Goal: Task Accomplishment & Management: Manage account settings

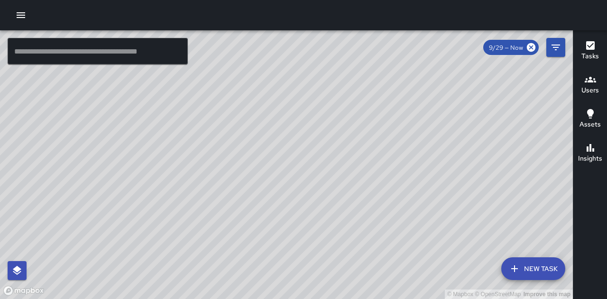
drag, startPoint x: 485, startPoint y: 238, endPoint x: 460, endPoint y: 263, distance: 35.6
drag, startPoint x: 460, startPoint y: 263, endPoint x: 376, endPoint y: 284, distance: 87.0
click at [376, 284] on div "© Mapbox © OpenStreetMap Improve this map" at bounding box center [286, 164] width 573 height 269
drag, startPoint x: 376, startPoint y: 283, endPoint x: 372, endPoint y: 221, distance: 62.2
click at [372, 221] on div "© Mapbox © OpenStreetMap Improve this map" at bounding box center [286, 164] width 573 height 269
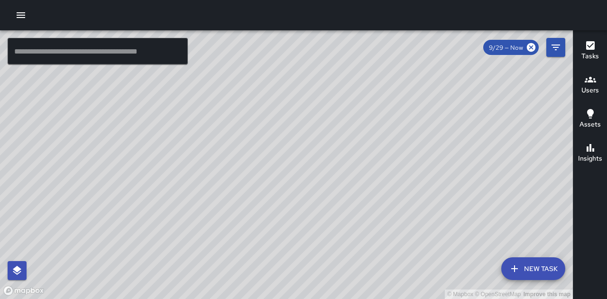
click at [22, 18] on icon "button" at bounding box center [21, 15] width 9 height 6
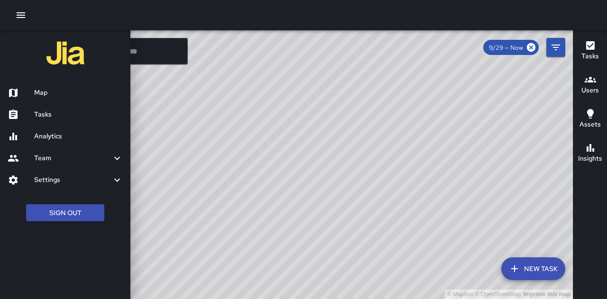
click at [60, 118] on h6 "Tasks" at bounding box center [78, 115] width 89 height 10
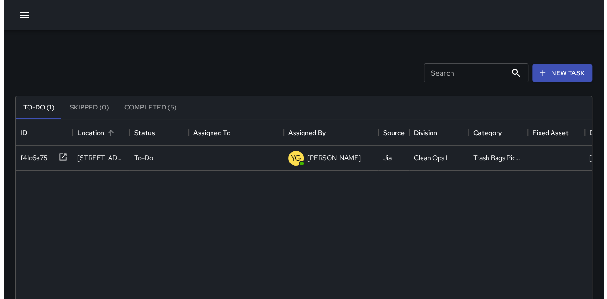
scroll to position [395, 569]
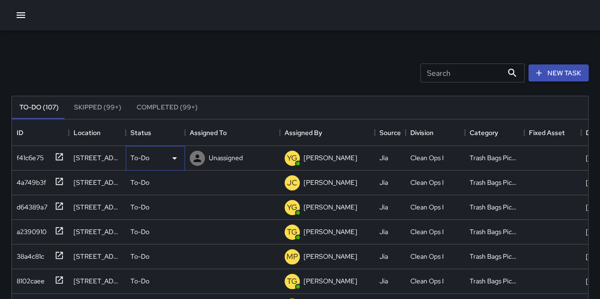
click at [144, 165] on div "To-Do" at bounding box center [155, 158] width 59 height 25
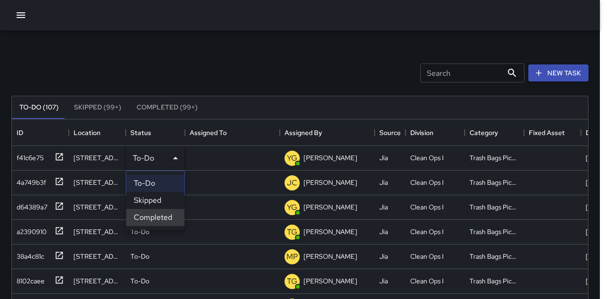
scroll to position [8, 8]
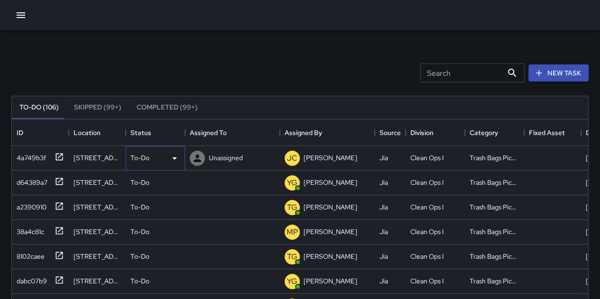
click at [156, 163] on div "To-Do" at bounding box center [155, 158] width 50 height 11
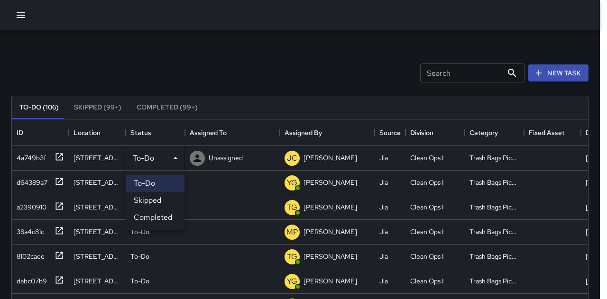
click at [159, 217] on li "Completed" at bounding box center [155, 217] width 58 height 17
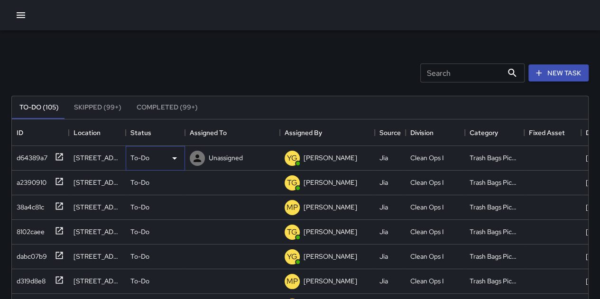
click at [156, 163] on div "To-Do" at bounding box center [155, 158] width 50 height 11
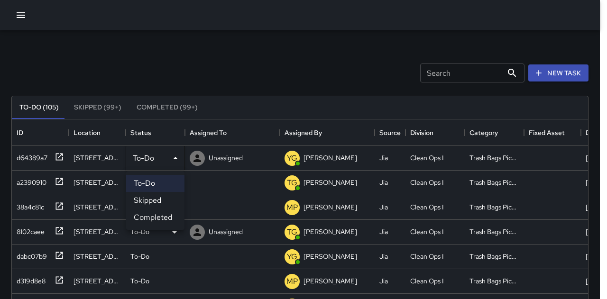
drag, startPoint x: 163, startPoint y: 216, endPoint x: 153, endPoint y: 200, distance: 19.2
click at [163, 215] on li "Completed" at bounding box center [155, 217] width 58 height 17
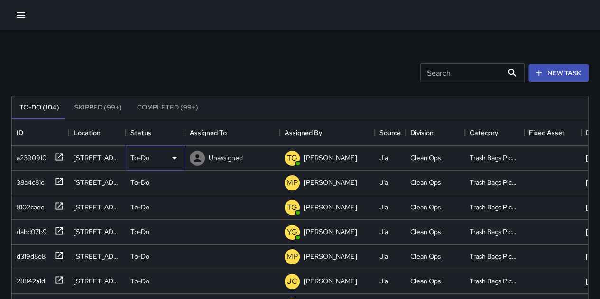
click at [148, 163] on div "To-Do" at bounding box center [155, 158] width 50 height 11
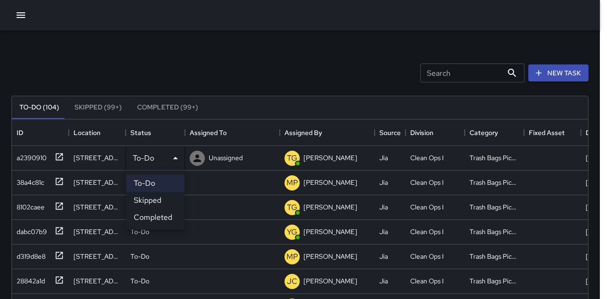
click at [149, 219] on li "Completed" at bounding box center [155, 217] width 58 height 17
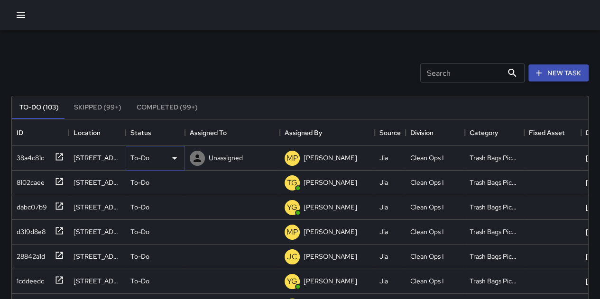
click at [150, 158] on div "To-Do" at bounding box center [155, 158] width 50 height 11
click at [151, 156] on div "To-Do" at bounding box center [155, 158] width 50 height 11
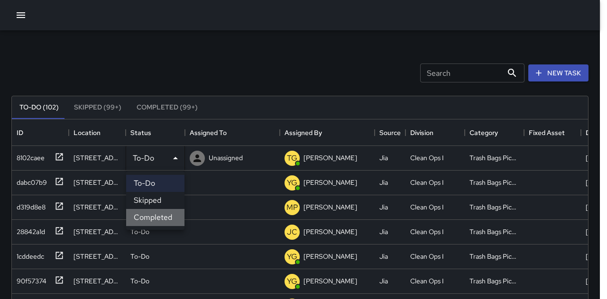
click at [167, 220] on li "Completed" at bounding box center [155, 217] width 58 height 17
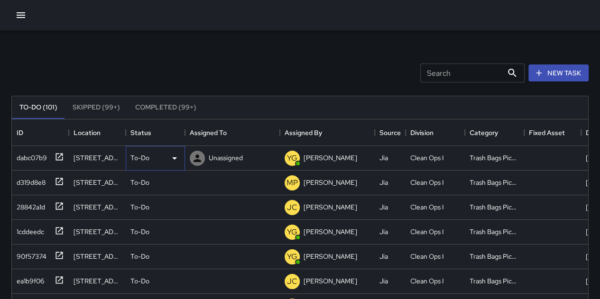
click at [143, 167] on div "To-Do" at bounding box center [155, 158] width 59 height 25
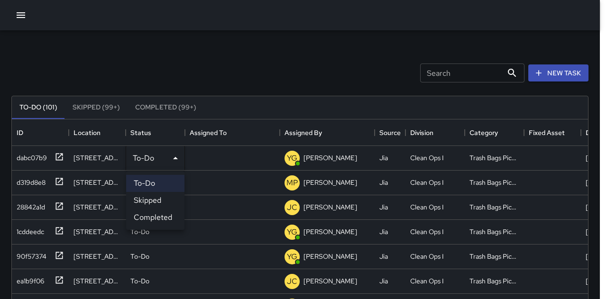
click at [161, 205] on li "Skipped" at bounding box center [155, 200] width 58 height 17
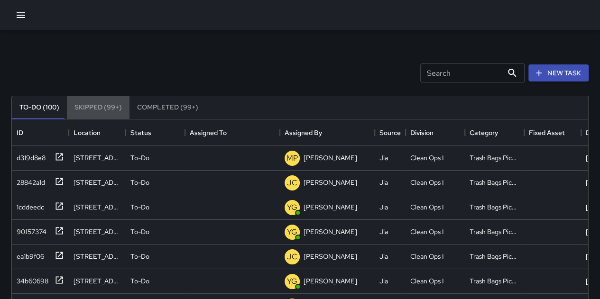
click at [122, 110] on button "Skipped (99+)" at bounding box center [98, 107] width 63 height 23
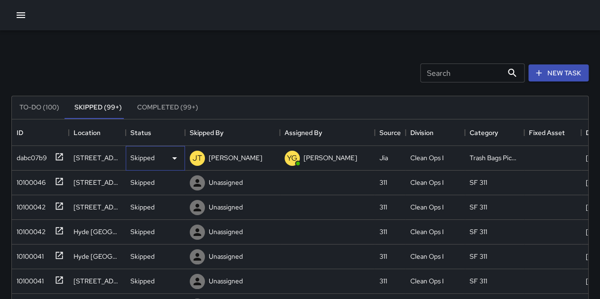
click at [140, 150] on div "Skipped" at bounding box center [155, 158] width 59 height 25
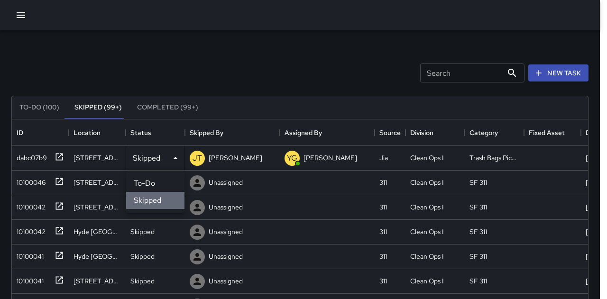
click at [158, 202] on li "Skipped" at bounding box center [155, 200] width 58 height 17
click at [150, 184] on li "To-Do" at bounding box center [155, 183] width 58 height 17
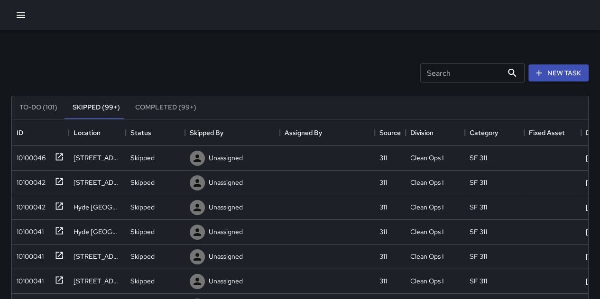
click at [30, 106] on button "To-Do (101)" at bounding box center [38, 107] width 53 height 23
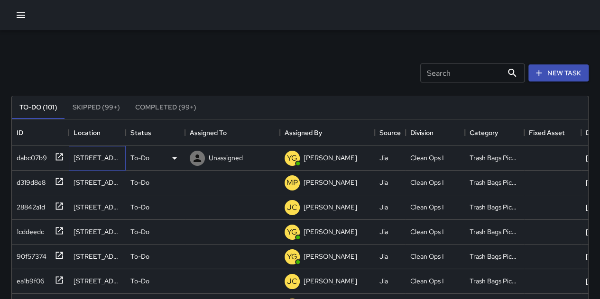
click at [102, 158] on div "[STREET_ADDRESS]" at bounding box center [97, 157] width 47 height 9
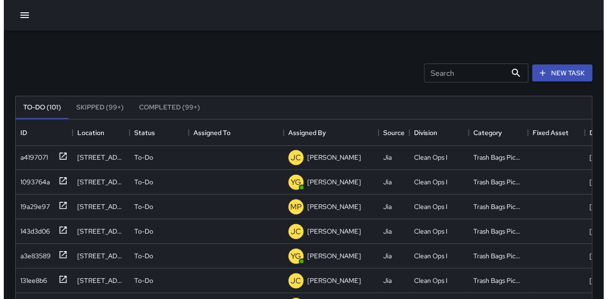
scroll to position [711, 0]
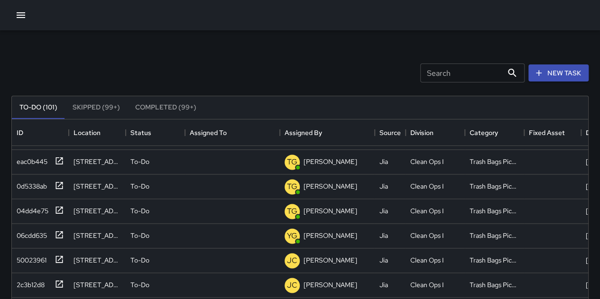
click at [94, 106] on button "Skipped (99+)" at bounding box center [96, 107] width 63 height 23
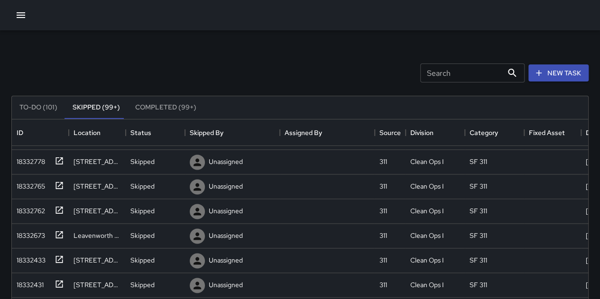
click at [42, 105] on button "To-Do (101)" at bounding box center [38, 107] width 53 height 23
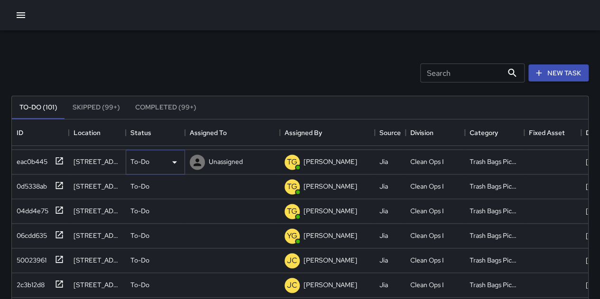
click at [141, 161] on p "To-Do" at bounding box center [139, 161] width 19 height 9
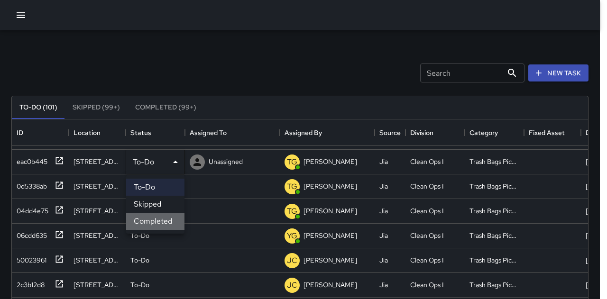
click at [168, 221] on li "Completed" at bounding box center [155, 221] width 58 height 17
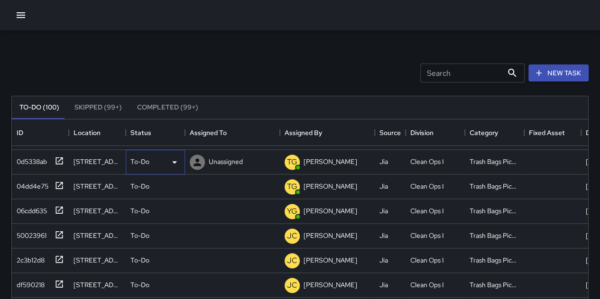
click at [147, 157] on p "To-Do" at bounding box center [139, 161] width 19 height 9
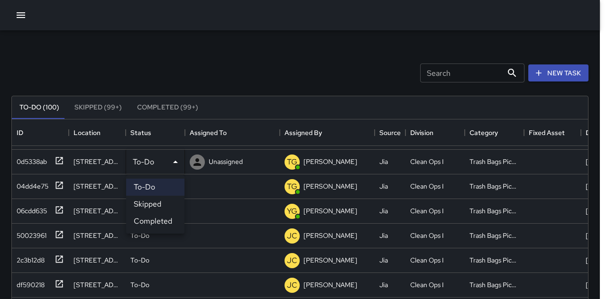
click at [164, 223] on li "Completed" at bounding box center [155, 221] width 58 height 17
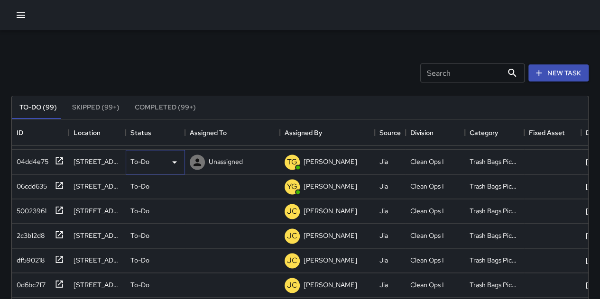
click at [156, 158] on div "To-Do" at bounding box center [155, 161] width 50 height 11
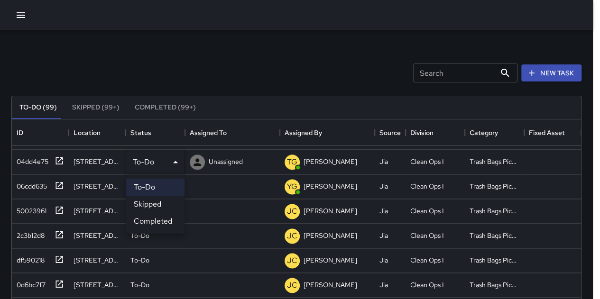
scroll to position [8, 8]
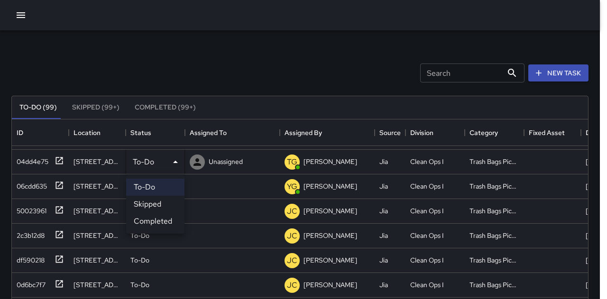
click at [158, 213] on ul "To-Do Skipped Completed" at bounding box center [155, 204] width 58 height 59
drag, startPoint x: 156, startPoint y: 220, endPoint x: 151, endPoint y: 213, distance: 8.2
click at [156, 220] on li "Completed" at bounding box center [155, 221] width 58 height 17
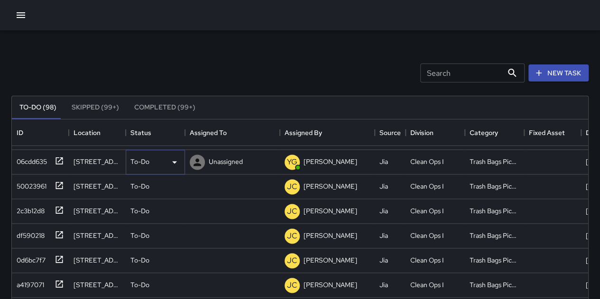
click at [152, 157] on div "To-Do" at bounding box center [155, 161] width 50 height 11
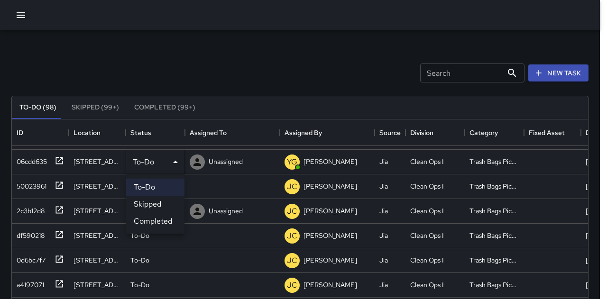
drag, startPoint x: 158, startPoint y: 223, endPoint x: 150, endPoint y: 209, distance: 17.0
click at [159, 223] on li "Completed" at bounding box center [155, 221] width 58 height 17
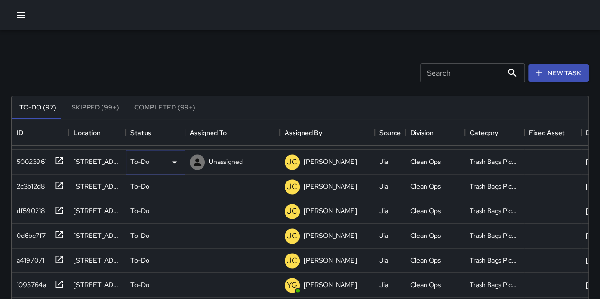
click at [150, 157] on div "To-Do" at bounding box center [155, 161] width 50 height 11
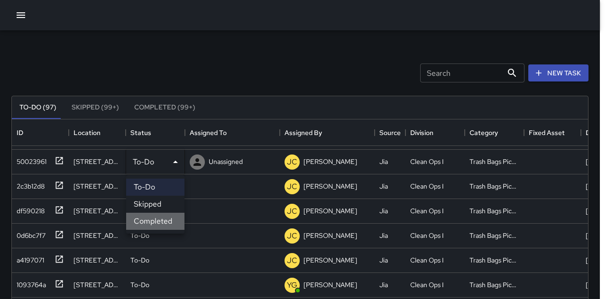
drag, startPoint x: 164, startPoint y: 221, endPoint x: 156, endPoint y: 185, distance: 36.8
click at [163, 220] on li "Completed" at bounding box center [155, 221] width 58 height 17
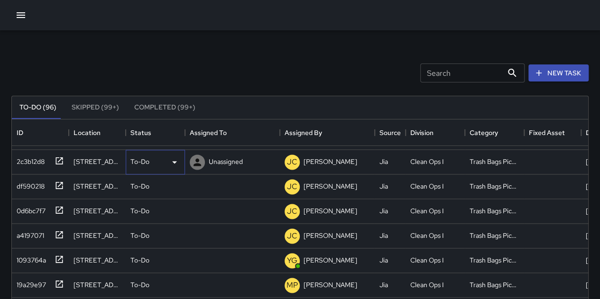
click at [152, 164] on div "To-Do" at bounding box center [155, 161] width 50 height 11
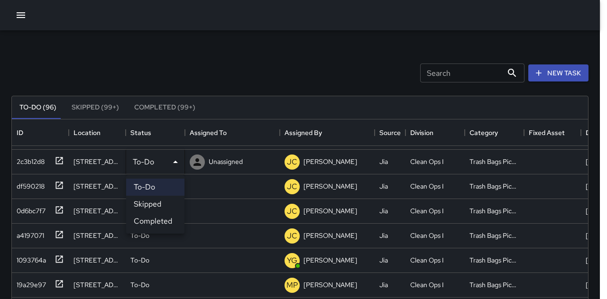
click at [160, 218] on li "Completed" at bounding box center [155, 221] width 58 height 17
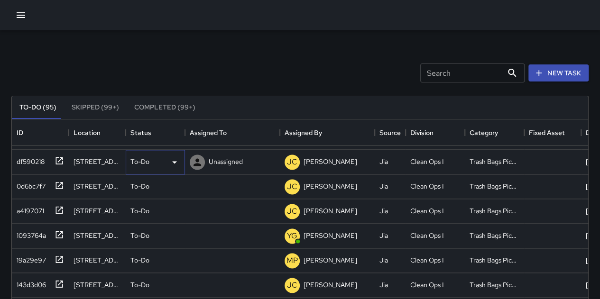
click at [152, 162] on div "To-Do" at bounding box center [155, 161] width 50 height 11
click at [140, 157] on p "To-Do" at bounding box center [139, 161] width 19 height 9
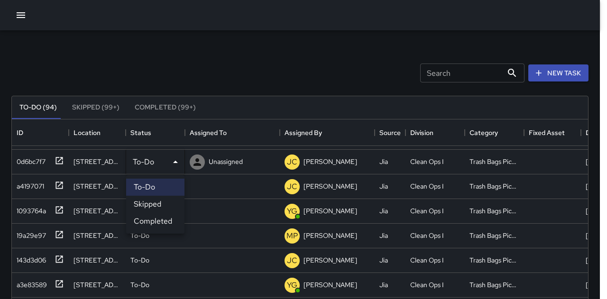
click at [157, 221] on li "Completed" at bounding box center [155, 221] width 58 height 17
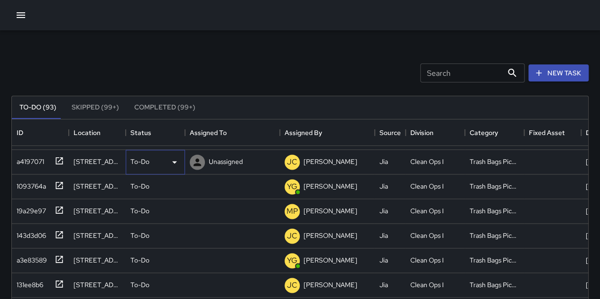
click at [155, 167] on div "To-Do" at bounding box center [155, 162] width 59 height 25
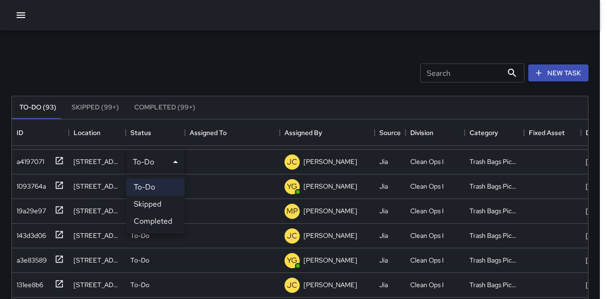
click at [169, 220] on li "Completed" at bounding box center [155, 221] width 58 height 17
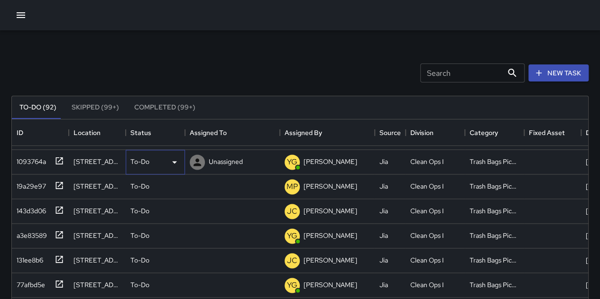
click at [147, 163] on p "To-Do" at bounding box center [139, 161] width 19 height 9
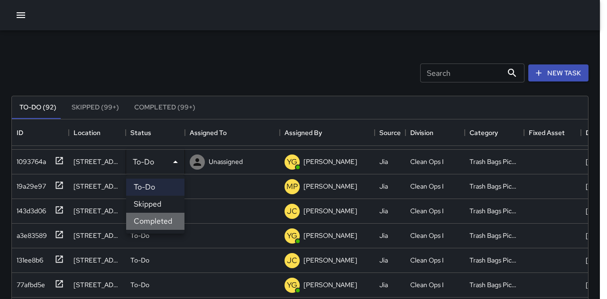
click at [160, 228] on li "Completed" at bounding box center [155, 221] width 58 height 17
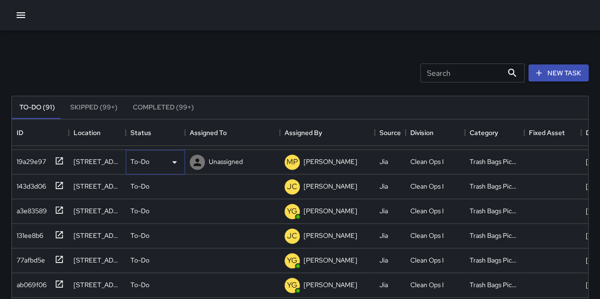
click at [154, 156] on div "To-Do" at bounding box center [155, 161] width 50 height 11
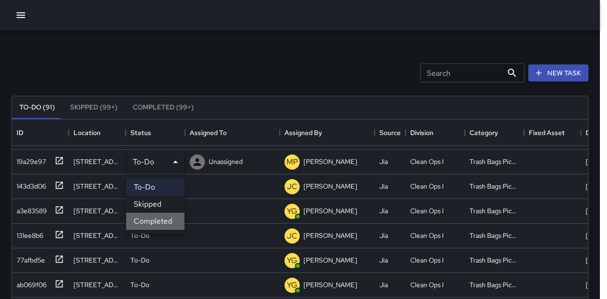
click at [160, 219] on li "Completed" at bounding box center [155, 221] width 58 height 17
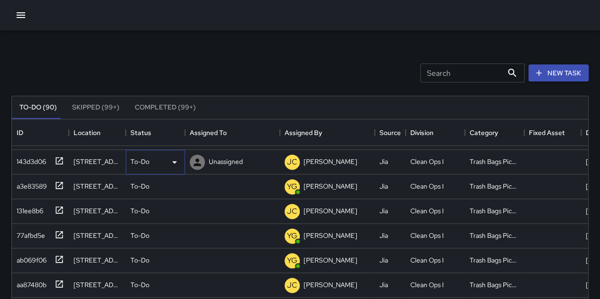
click at [153, 164] on div "To-Do" at bounding box center [155, 161] width 50 height 11
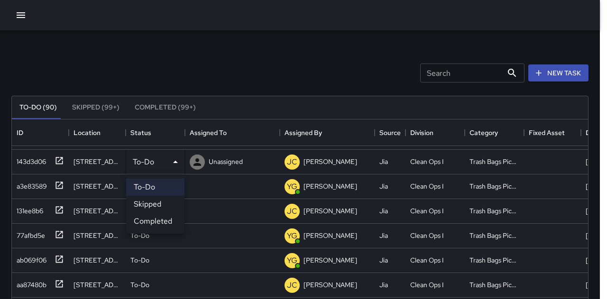
click at [161, 220] on li "Completed" at bounding box center [155, 221] width 58 height 17
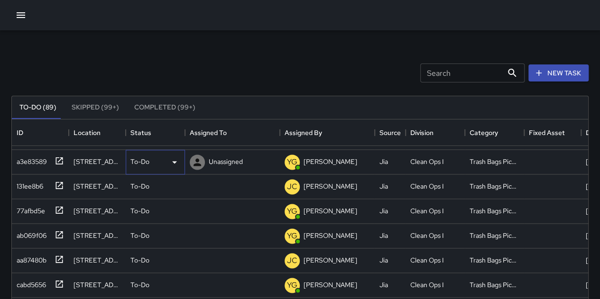
click at [149, 168] on div "To-Do" at bounding box center [155, 162] width 59 height 25
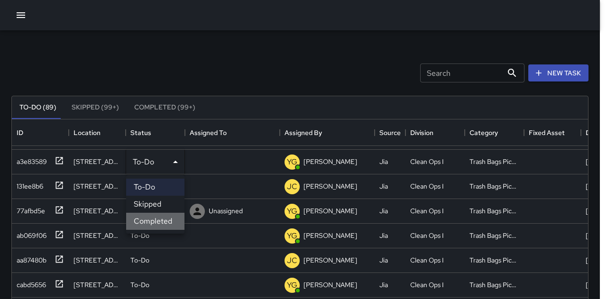
drag, startPoint x: 150, startPoint y: 222, endPoint x: 147, endPoint y: 196, distance: 26.7
click at [150, 222] on li "Completed" at bounding box center [155, 221] width 58 height 17
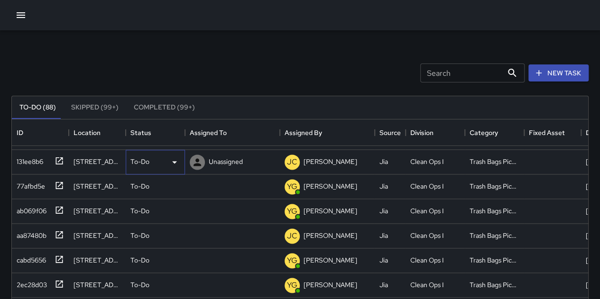
click at [151, 168] on div "To-Do" at bounding box center [155, 162] width 59 height 25
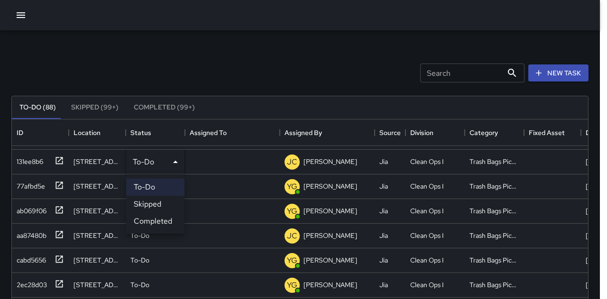
click at [158, 208] on li "Skipped" at bounding box center [155, 204] width 58 height 17
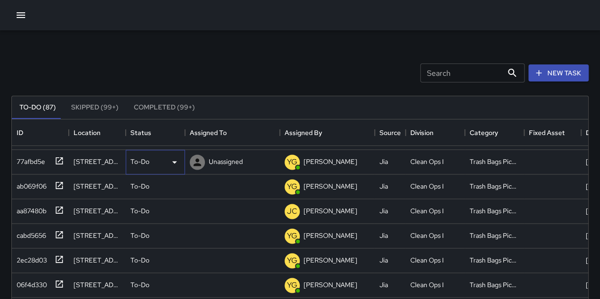
click at [149, 160] on div "To-Do" at bounding box center [155, 161] width 50 height 11
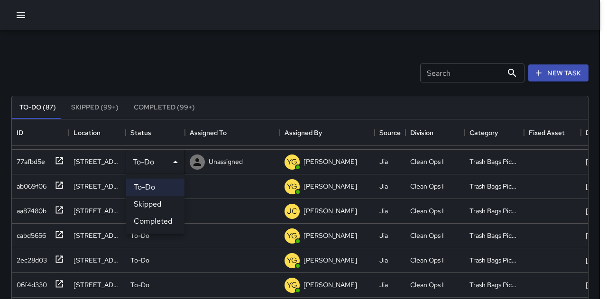
click at [156, 221] on li "Completed" at bounding box center [155, 221] width 58 height 17
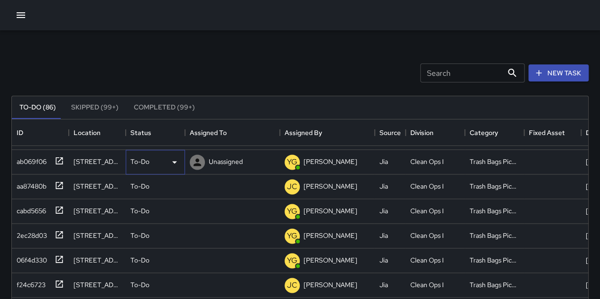
click at [149, 163] on div "To-Do" at bounding box center [155, 161] width 50 height 11
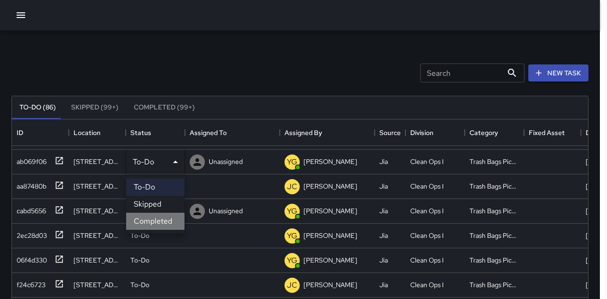
click at [177, 219] on li "Completed" at bounding box center [155, 221] width 58 height 17
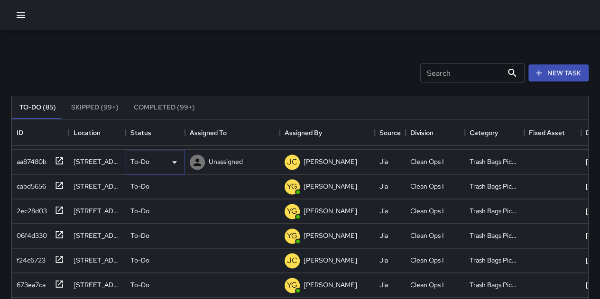
click at [149, 163] on div "To-Do" at bounding box center [155, 161] width 50 height 11
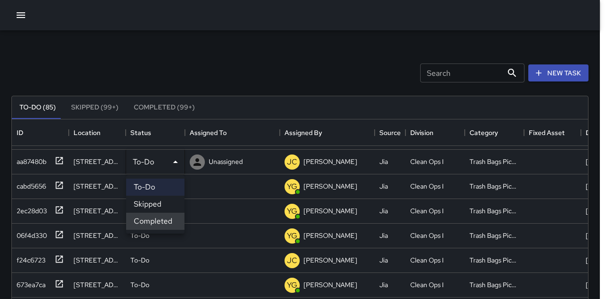
click at [165, 222] on li "Completed" at bounding box center [155, 221] width 58 height 17
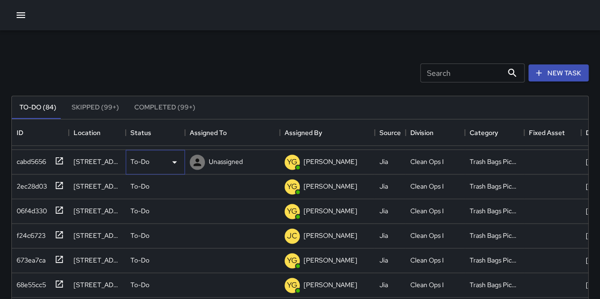
click at [155, 160] on div "To-Do" at bounding box center [155, 161] width 50 height 11
click at [160, 163] on div "To-Do" at bounding box center [155, 161] width 50 height 11
click at [165, 194] on div "To-Do" at bounding box center [155, 187] width 59 height 25
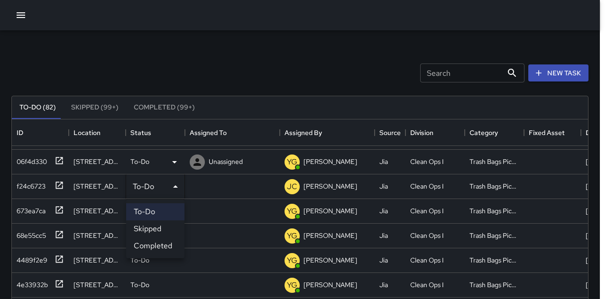
click at [166, 171] on div at bounding box center [303, 149] width 607 height 299
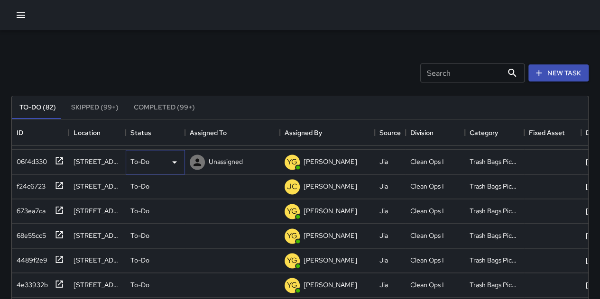
click at [165, 167] on div "To-Do" at bounding box center [155, 161] width 50 height 11
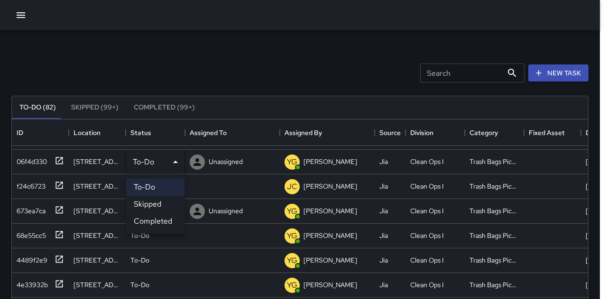
click at [162, 218] on li "Completed" at bounding box center [155, 221] width 58 height 17
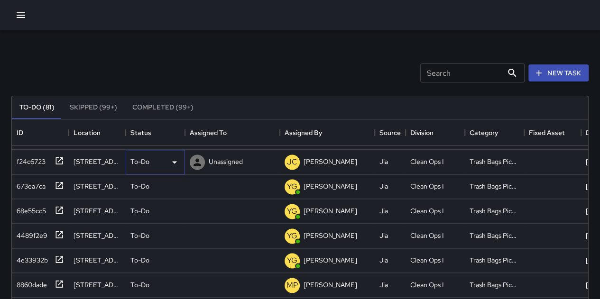
click at [158, 161] on div "To-Do" at bounding box center [155, 161] width 50 height 11
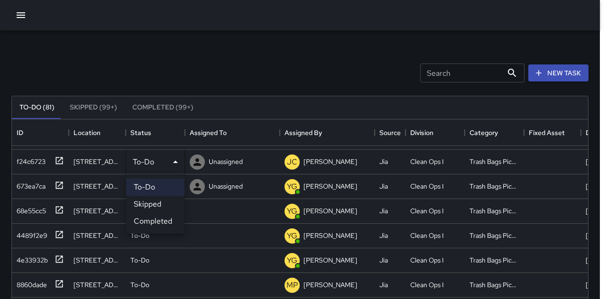
click at [163, 217] on li "Completed" at bounding box center [155, 221] width 58 height 17
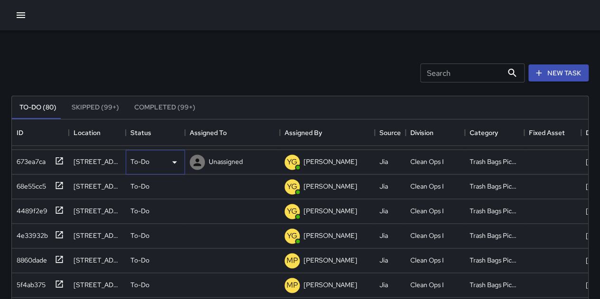
click at [153, 154] on div "To-Do" at bounding box center [155, 162] width 59 height 25
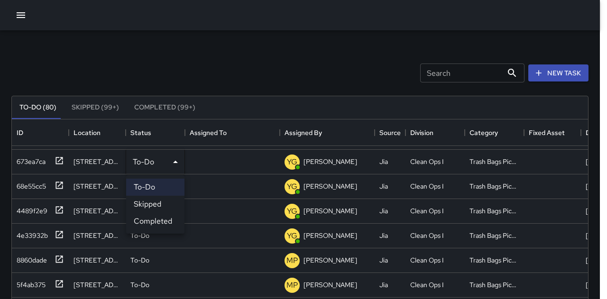
click at [163, 213] on li "Completed" at bounding box center [155, 221] width 58 height 17
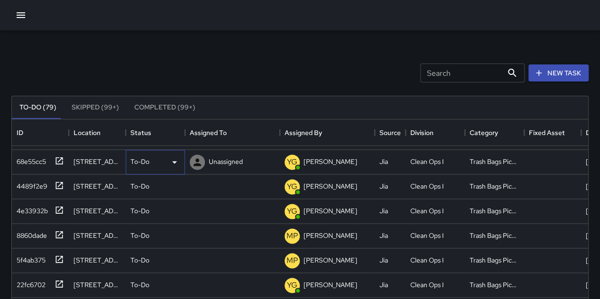
click at [154, 162] on div "To-Do" at bounding box center [155, 161] width 50 height 11
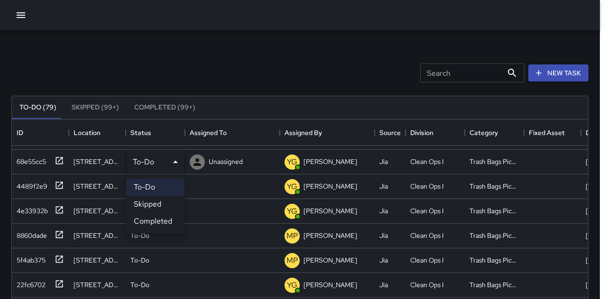
click at [164, 230] on ul "To-Do Skipped Completed" at bounding box center [155, 204] width 58 height 59
click at [161, 213] on li "Completed" at bounding box center [155, 221] width 58 height 17
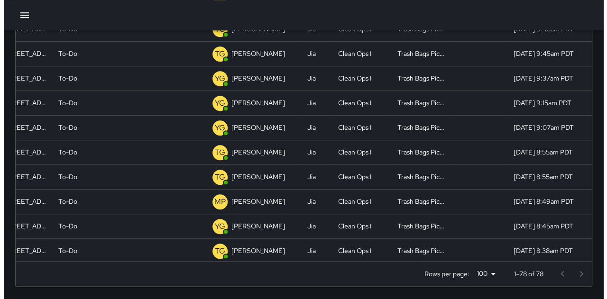
scroll to position [0, 83]
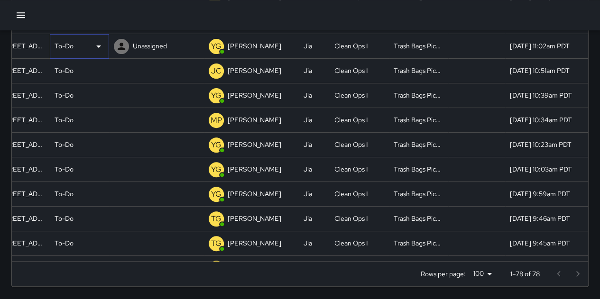
click at [55, 42] on p "To-Do" at bounding box center [64, 45] width 19 height 9
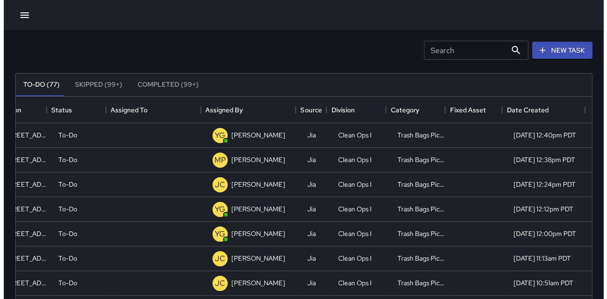
scroll to position [0, 0]
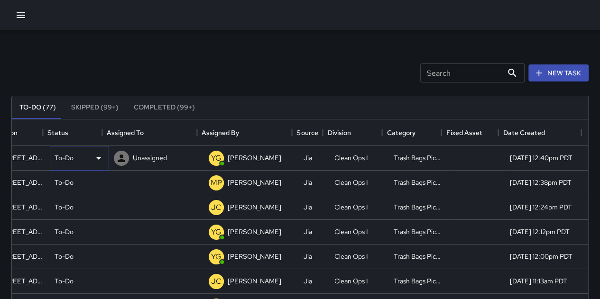
click at [57, 159] on p "To-Do" at bounding box center [64, 157] width 19 height 9
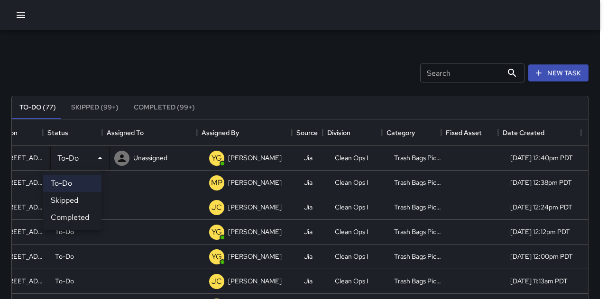
click at [81, 223] on li "Completed" at bounding box center [72, 217] width 58 height 17
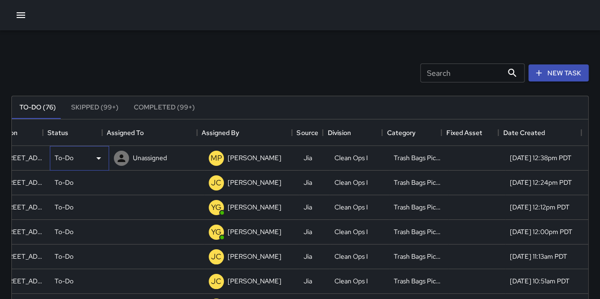
click at [70, 155] on div "To-Do" at bounding box center [80, 158] width 50 height 11
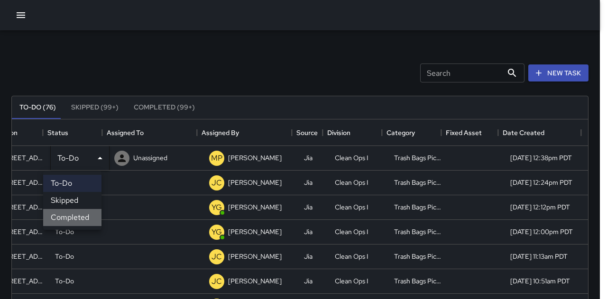
click at [86, 211] on li "Completed" at bounding box center [72, 217] width 58 height 17
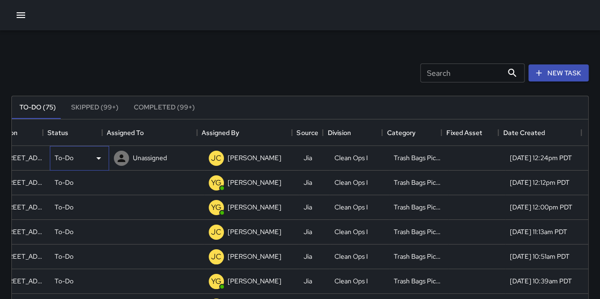
click at [64, 159] on p "To-Do" at bounding box center [64, 157] width 19 height 9
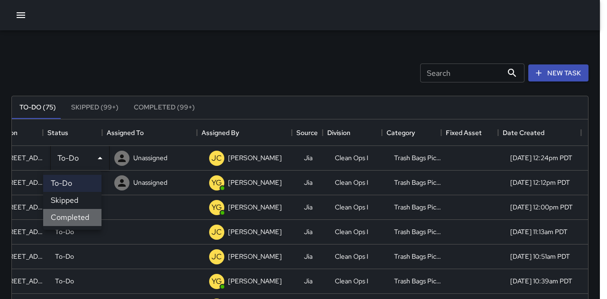
drag, startPoint x: 73, startPoint y: 216, endPoint x: 74, endPoint y: 178, distance: 38.0
click at [73, 216] on li "Completed" at bounding box center [72, 217] width 58 height 17
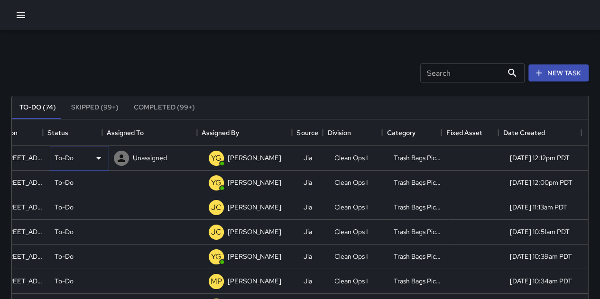
click at [69, 156] on div "To-Do" at bounding box center [80, 158] width 50 height 11
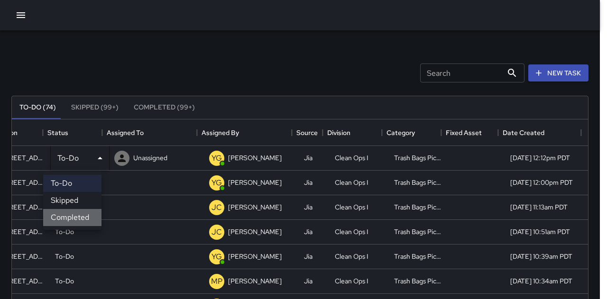
click at [76, 216] on li "Completed" at bounding box center [72, 217] width 58 height 17
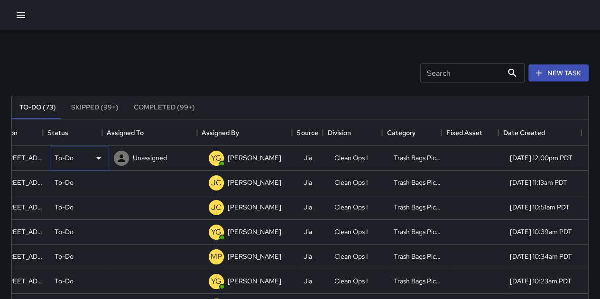
click at [65, 162] on div "To-Do" at bounding box center [80, 158] width 50 height 11
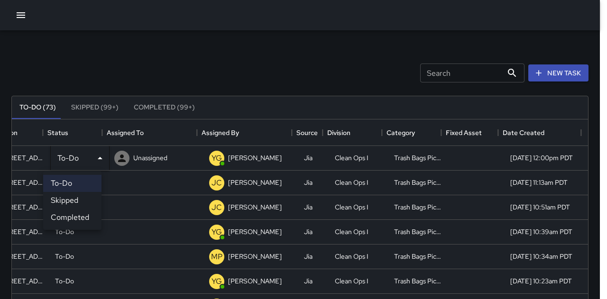
click at [70, 215] on li "Completed" at bounding box center [72, 217] width 58 height 17
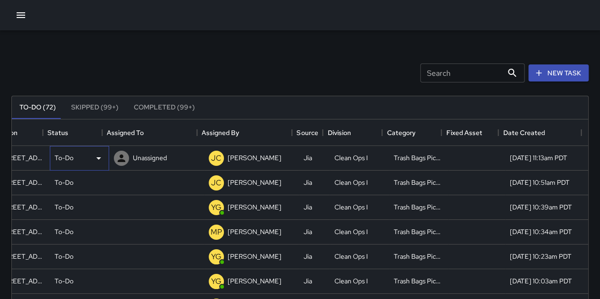
click at [61, 156] on p "To-Do" at bounding box center [64, 157] width 19 height 9
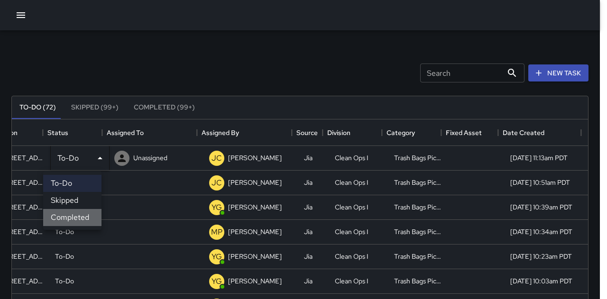
click at [71, 222] on li "Completed" at bounding box center [72, 217] width 58 height 17
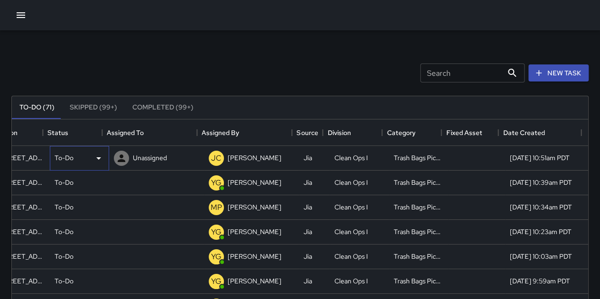
click at [57, 156] on p "To-Do" at bounding box center [64, 157] width 19 height 9
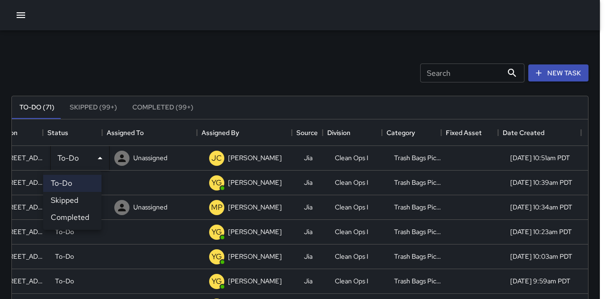
click at [65, 211] on li "Completed" at bounding box center [72, 217] width 58 height 17
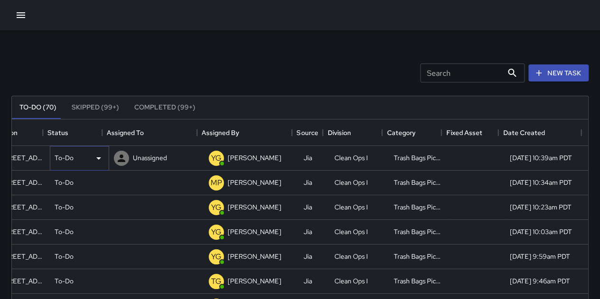
click at [64, 160] on p "To-Do" at bounding box center [64, 157] width 19 height 9
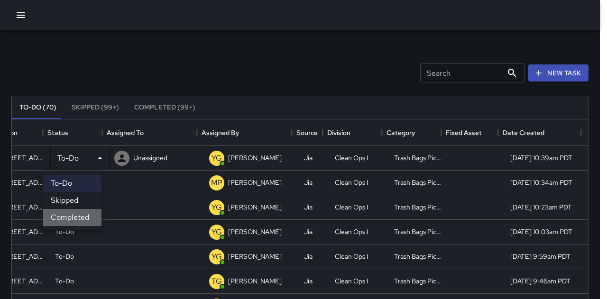
click at [64, 215] on li "Completed" at bounding box center [72, 217] width 58 height 17
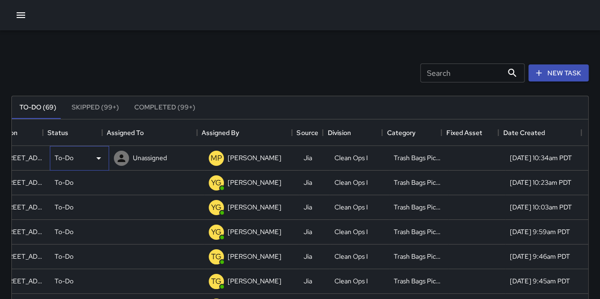
click at [65, 161] on div "To-Do" at bounding box center [80, 158] width 50 height 11
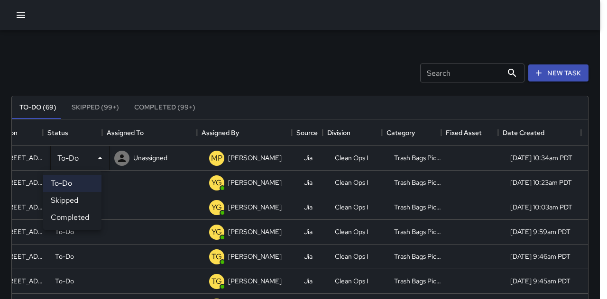
click at [69, 213] on li "Completed" at bounding box center [72, 217] width 58 height 17
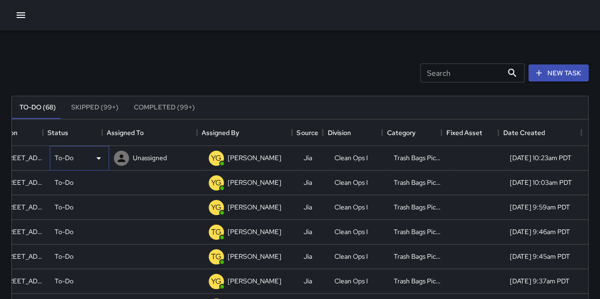
click at [64, 153] on p "To-Do" at bounding box center [64, 157] width 19 height 9
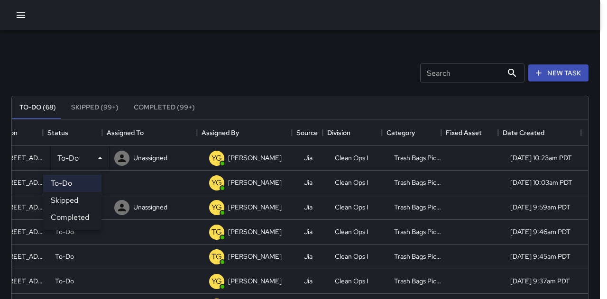
click at [62, 217] on li "Completed" at bounding box center [72, 217] width 58 height 17
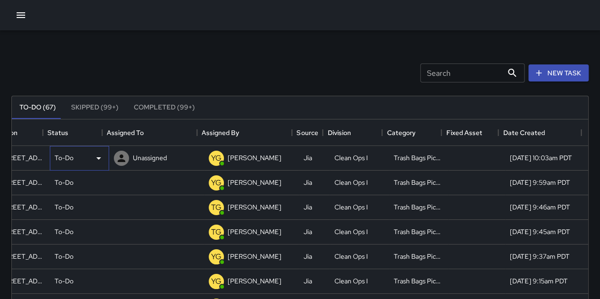
click at [62, 161] on p "To-Do" at bounding box center [64, 157] width 19 height 9
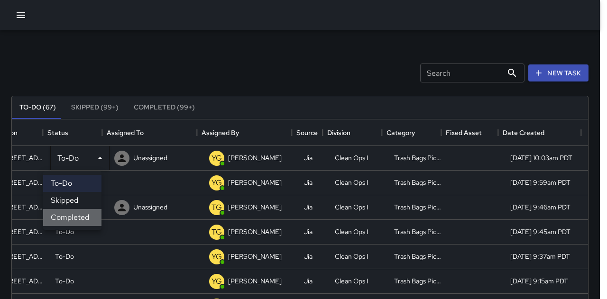
click at [61, 215] on li "Completed" at bounding box center [72, 217] width 58 height 17
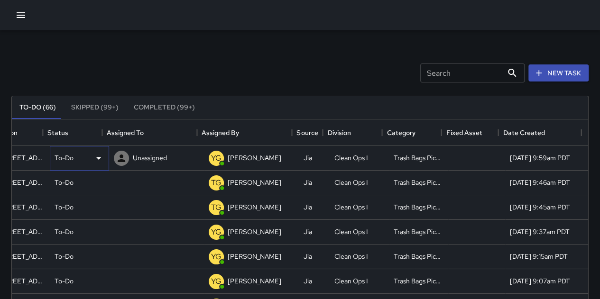
click at [61, 166] on div "To-Do" at bounding box center [79, 158] width 59 height 25
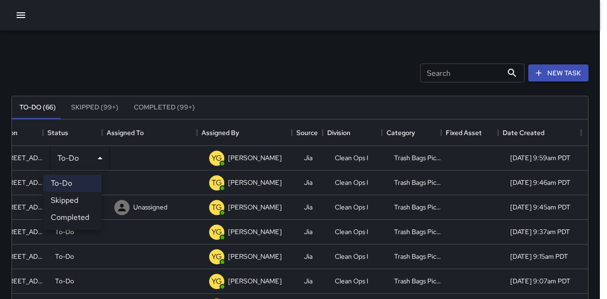
click at [64, 217] on li "Completed" at bounding box center [72, 217] width 58 height 17
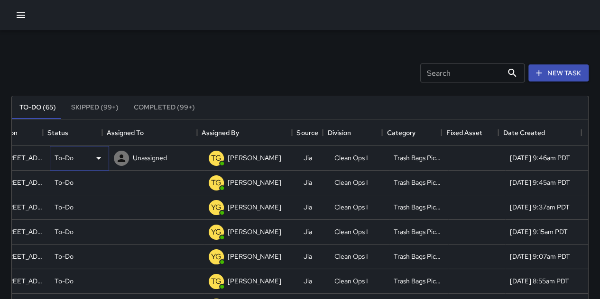
click at [62, 163] on div "To-Do" at bounding box center [80, 158] width 50 height 11
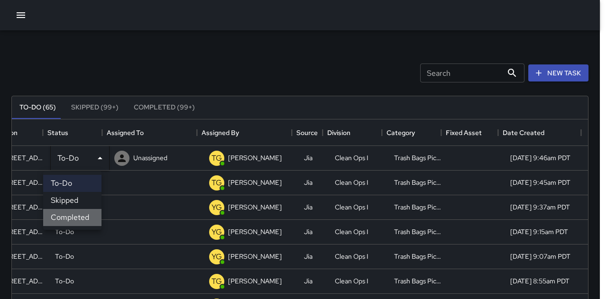
click at [63, 216] on li "Completed" at bounding box center [72, 217] width 58 height 17
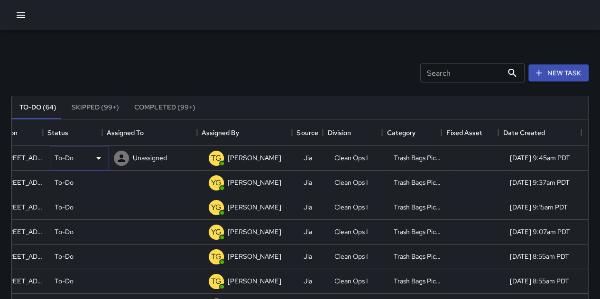
click at [64, 155] on p "To-Do" at bounding box center [64, 157] width 19 height 9
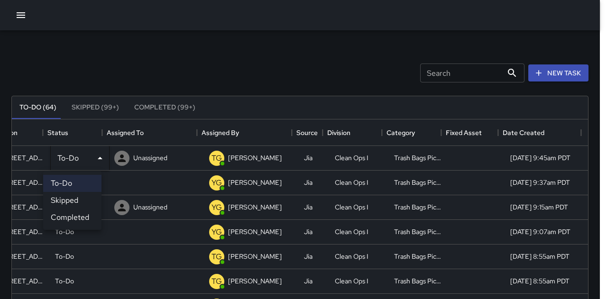
drag, startPoint x: 65, startPoint y: 219, endPoint x: 65, endPoint y: 201, distance: 18.0
click at [65, 218] on li "Completed" at bounding box center [72, 217] width 58 height 17
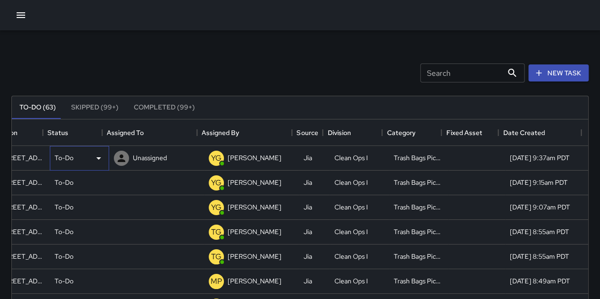
click at [65, 169] on div "To-Do" at bounding box center [79, 158] width 59 height 25
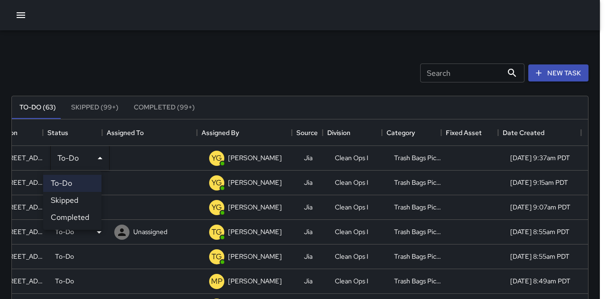
click at [67, 223] on li "Completed" at bounding box center [72, 217] width 58 height 17
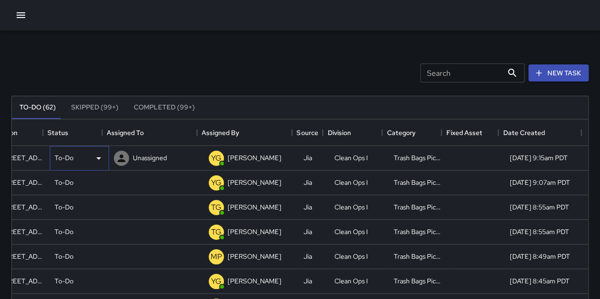
click at [68, 163] on div "To-Do" at bounding box center [80, 158] width 50 height 11
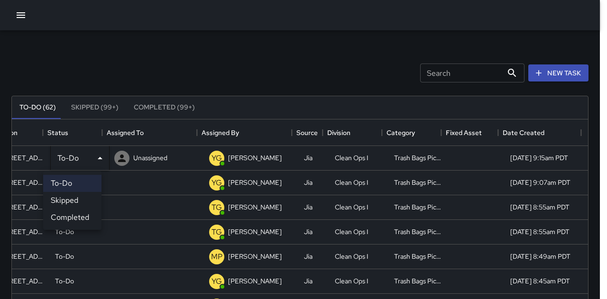
click at [65, 212] on li "Completed" at bounding box center [72, 217] width 58 height 17
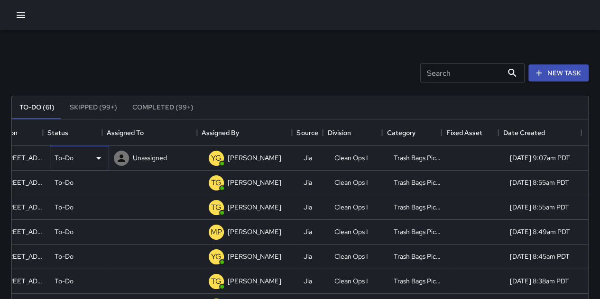
click at [64, 159] on p "To-Do" at bounding box center [64, 157] width 19 height 9
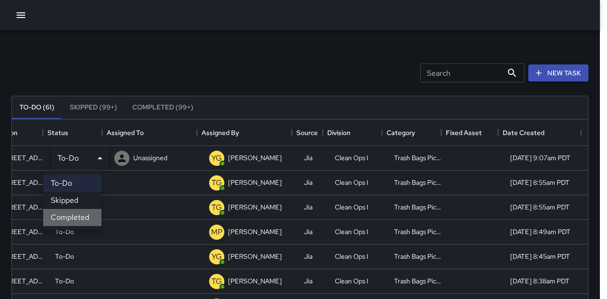
click at [65, 212] on li "Completed" at bounding box center [72, 217] width 58 height 17
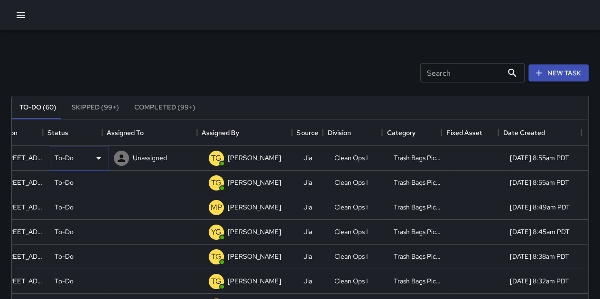
click at [67, 158] on div "To-Do" at bounding box center [80, 158] width 50 height 11
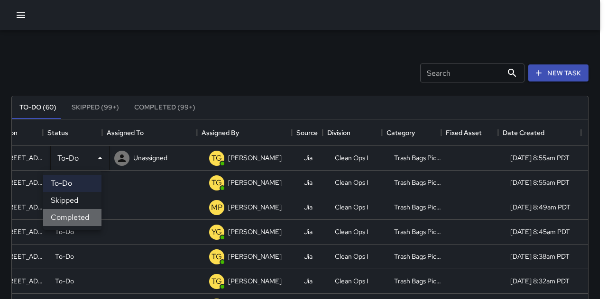
click at [63, 220] on li "Completed" at bounding box center [72, 217] width 58 height 17
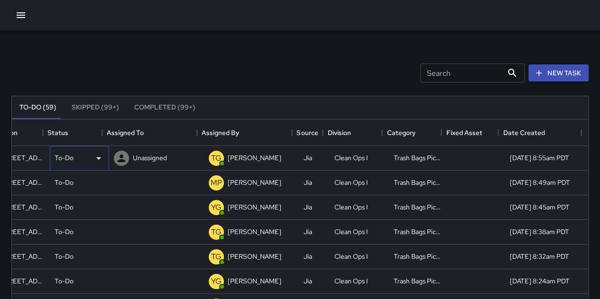
click at [63, 160] on p "To-Do" at bounding box center [64, 157] width 19 height 9
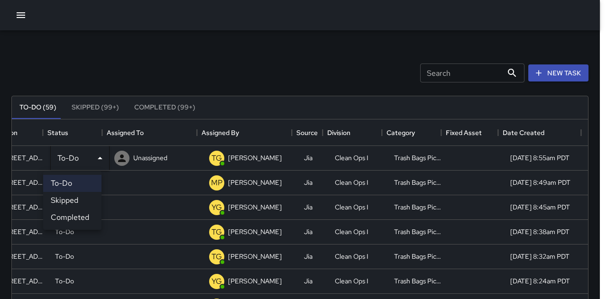
click at [62, 216] on li "Completed" at bounding box center [72, 217] width 58 height 17
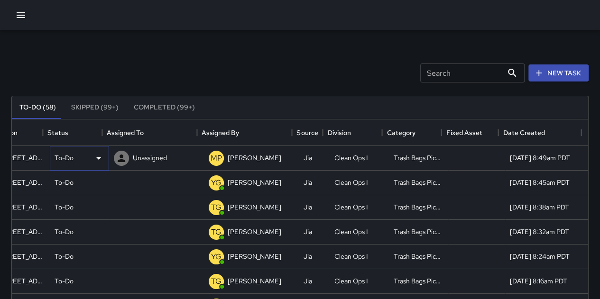
click at [61, 163] on div "To-Do" at bounding box center [80, 158] width 50 height 11
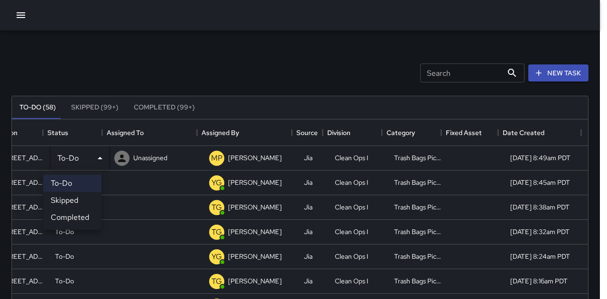
click at [62, 223] on li "Completed" at bounding box center [72, 217] width 58 height 17
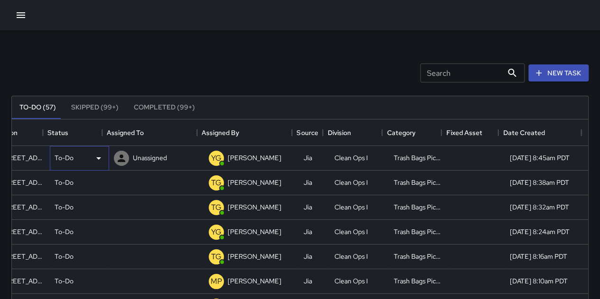
click at [63, 162] on p "To-Do" at bounding box center [64, 157] width 19 height 9
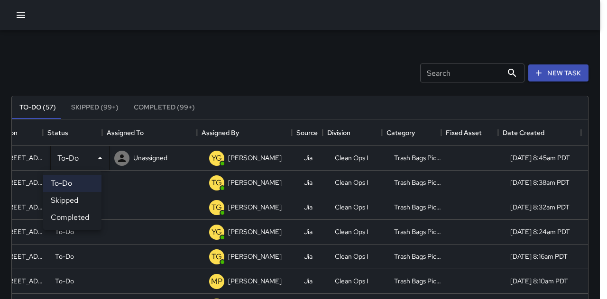
click at [64, 207] on li "Skipped" at bounding box center [72, 200] width 58 height 17
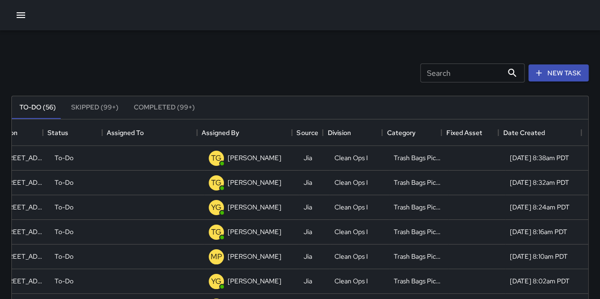
click at [95, 109] on button "Skipped (99+)" at bounding box center [95, 107] width 63 height 23
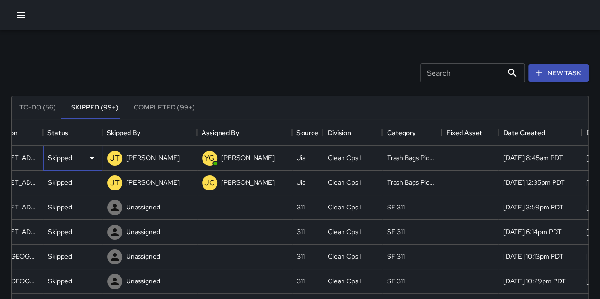
click at [66, 157] on p "Skipped" at bounding box center [60, 157] width 24 height 9
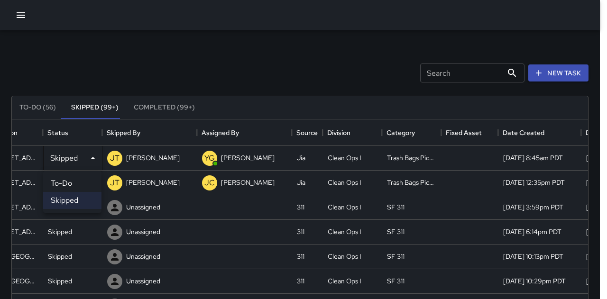
click at [69, 203] on li "Skipped" at bounding box center [72, 200] width 58 height 17
click at [66, 181] on li "To-Do" at bounding box center [72, 183] width 58 height 17
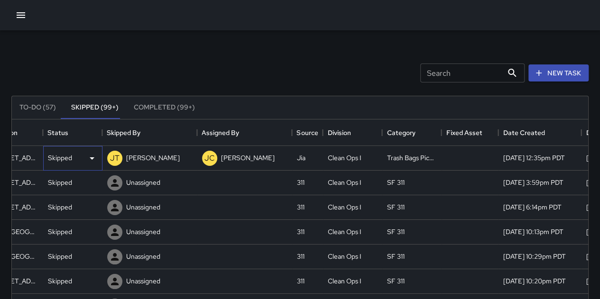
click at [66, 153] on p "Skipped" at bounding box center [60, 157] width 24 height 9
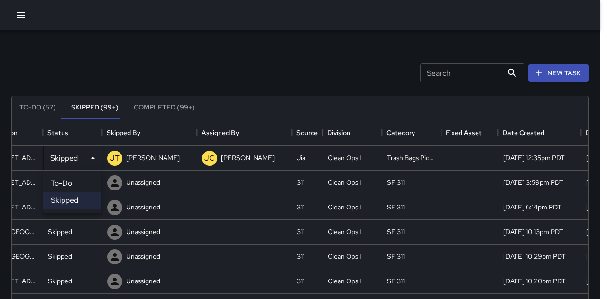
click at [68, 183] on li "To-Do" at bounding box center [72, 183] width 58 height 17
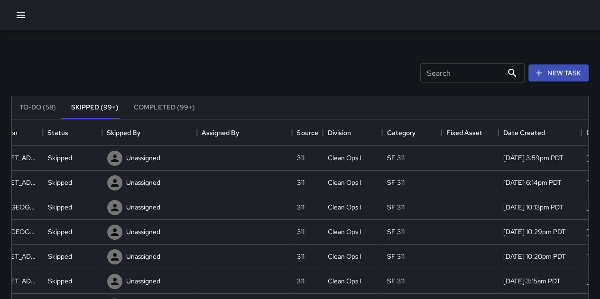
click at [47, 110] on button "To-Do (58)" at bounding box center [38, 107] width 52 height 23
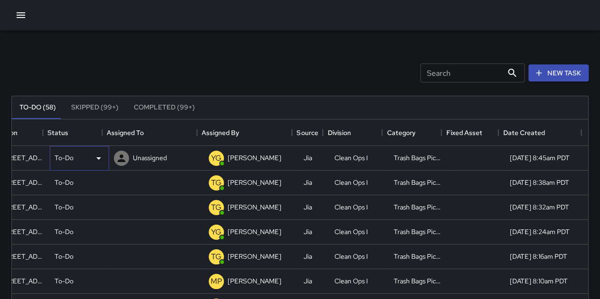
click at [67, 158] on div "To-Do" at bounding box center [80, 158] width 50 height 11
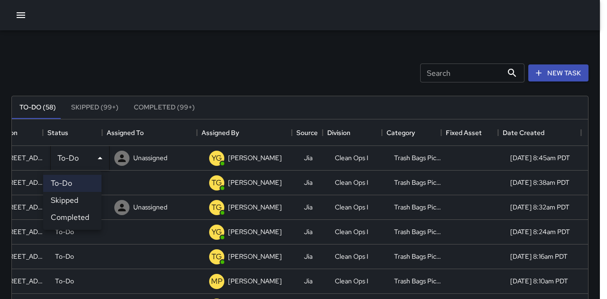
drag, startPoint x: 75, startPoint y: 221, endPoint x: 69, endPoint y: 193, distance: 29.6
click at [75, 221] on li "Completed" at bounding box center [72, 217] width 58 height 17
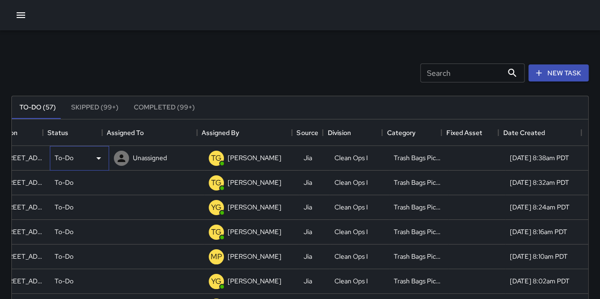
click at [63, 152] on div "To-Do" at bounding box center [79, 158] width 59 height 25
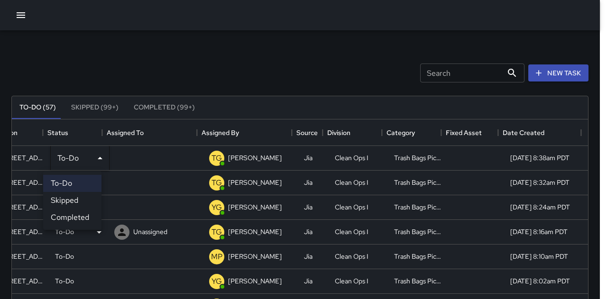
drag, startPoint x: 76, startPoint y: 220, endPoint x: 76, endPoint y: 215, distance: 4.8
click at [76, 220] on li "Completed" at bounding box center [72, 217] width 58 height 17
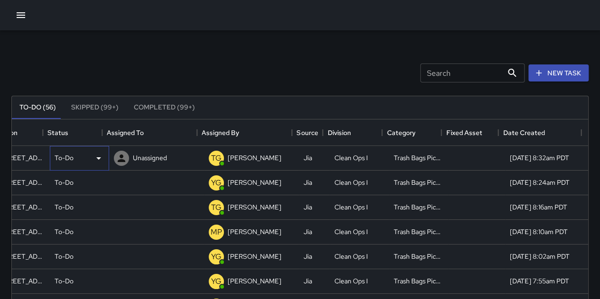
click at [65, 159] on div "To-Do" at bounding box center [80, 158] width 50 height 11
click at [57, 150] on div "To-Do" at bounding box center [79, 158] width 59 height 25
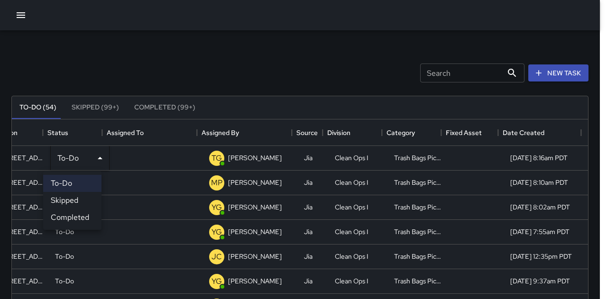
drag, startPoint x: 57, startPoint y: 150, endPoint x: 57, endPoint y: 55, distance: 95.3
click at [57, 55] on div at bounding box center [303, 149] width 607 height 299
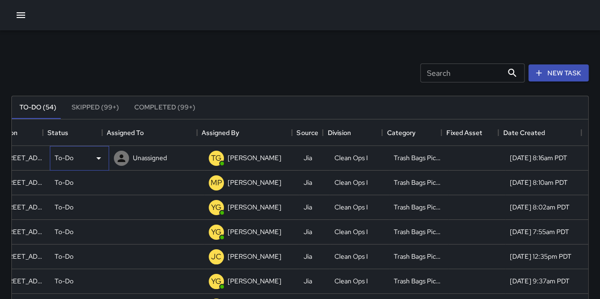
click at [65, 155] on div "To-Do" at bounding box center [80, 158] width 50 height 11
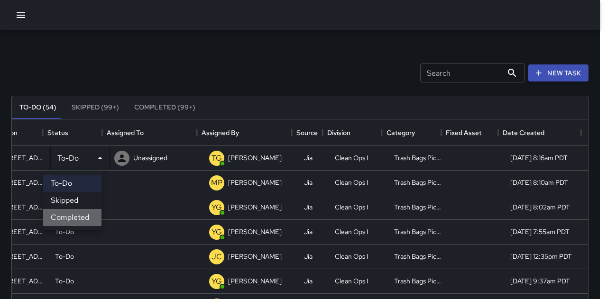
drag, startPoint x: 81, startPoint y: 218, endPoint x: 74, endPoint y: 181, distance: 37.1
click at [81, 217] on li "Completed" at bounding box center [72, 217] width 58 height 17
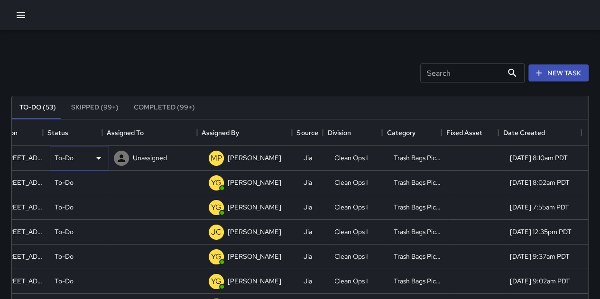
click at [66, 156] on div "To-Do" at bounding box center [80, 158] width 50 height 11
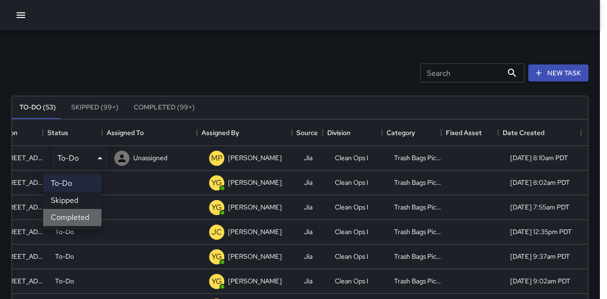
drag, startPoint x: 79, startPoint y: 218, endPoint x: 85, endPoint y: 218, distance: 6.7
click at [79, 218] on li "Completed" at bounding box center [72, 217] width 58 height 17
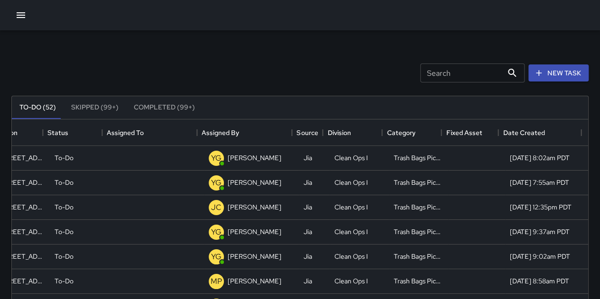
drag, startPoint x: 85, startPoint y: 218, endPoint x: 283, endPoint y: 72, distance: 245.2
click at [283, 72] on div "Search Search New Task" at bounding box center [299, 72] width 581 height 49
click at [55, 153] on p "To-Do" at bounding box center [64, 157] width 19 height 9
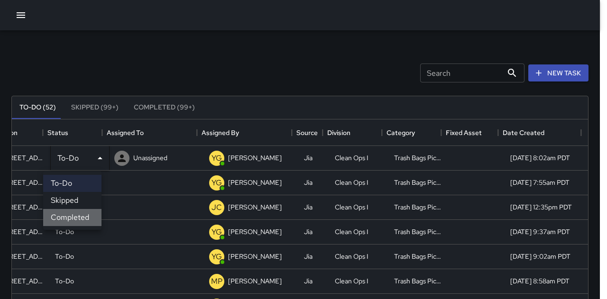
click at [86, 222] on li "Completed" at bounding box center [72, 217] width 58 height 17
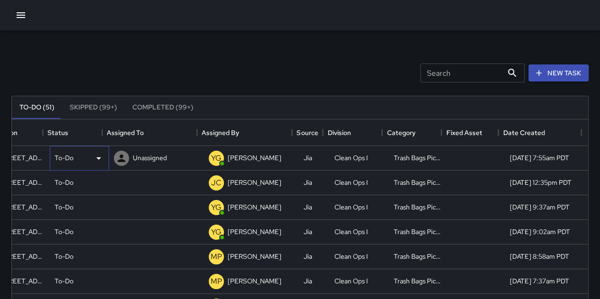
click at [62, 159] on p "To-Do" at bounding box center [64, 157] width 19 height 9
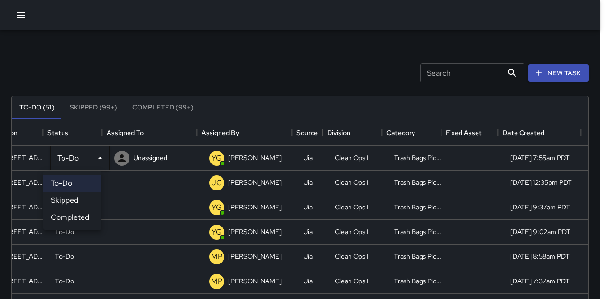
click at [75, 220] on li "Completed" at bounding box center [72, 217] width 58 height 17
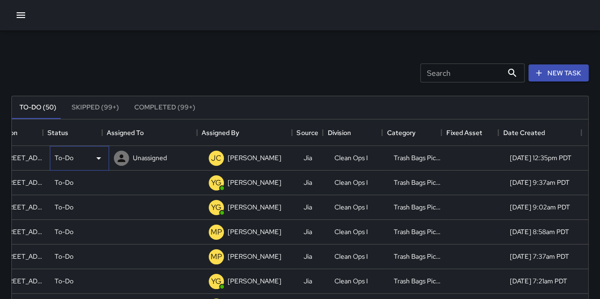
click at [63, 156] on p "To-Do" at bounding box center [64, 157] width 19 height 9
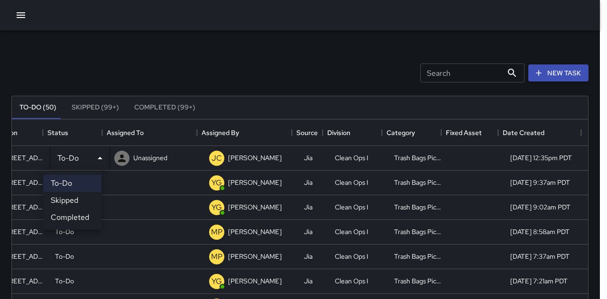
click at [76, 227] on ul "To-Do Skipped Completed" at bounding box center [72, 200] width 58 height 59
click at [75, 217] on li "Completed" at bounding box center [72, 217] width 58 height 17
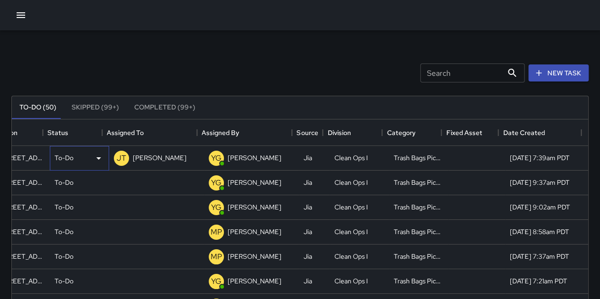
click at [59, 157] on p "To-Do" at bounding box center [64, 157] width 19 height 9
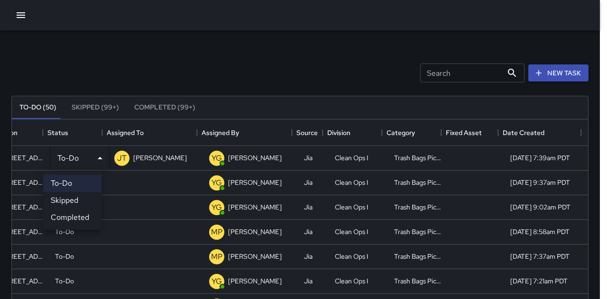
click at [89, 217] on li "Completed" at bounding box center [72, 217] width 58 height 17
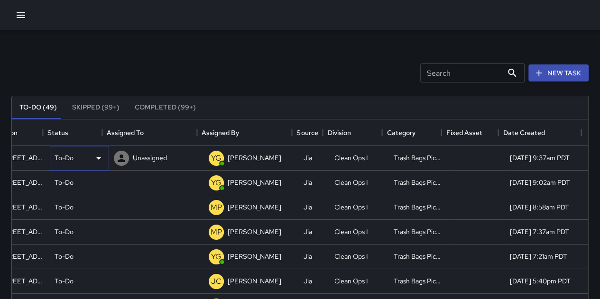
click at [67, 156] on div "To-Do" at bounding box center [80, 158] width 50 height 11
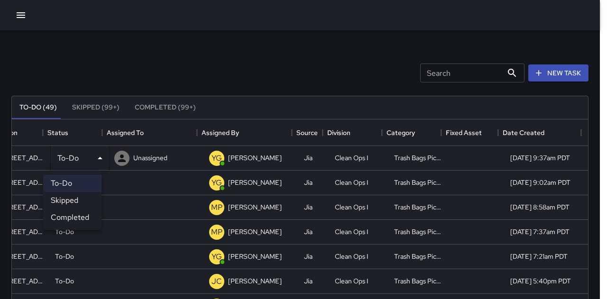
click at [81, 218] on li "Completed" at bounding box center [72, 217] width 58 height 17
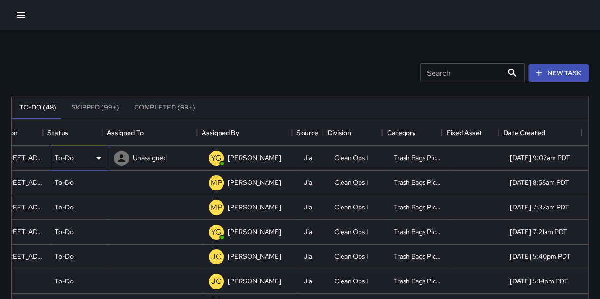
click at [67, 153] on div "To-Do" at bounding box center [80, 158] width 50 height 11
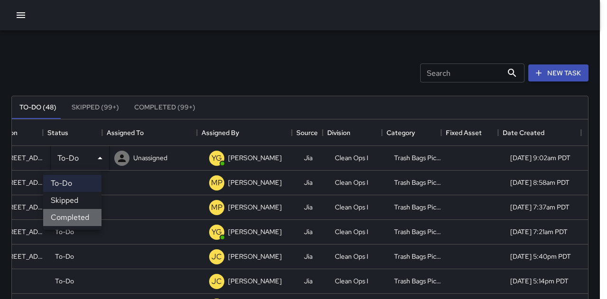
click at [80, 213] on li "Completed" at bounding box center [72, 217] width 58 height 17
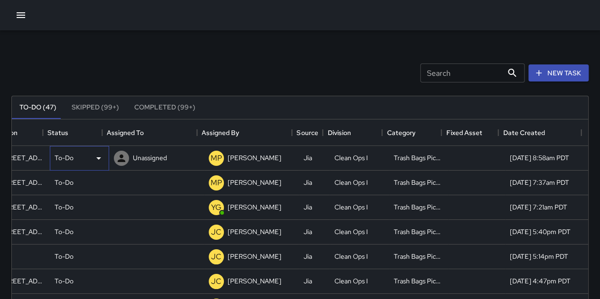
click at [72, 162] on div "To-Do" at bounding box center [80, 158] width 50 height 11
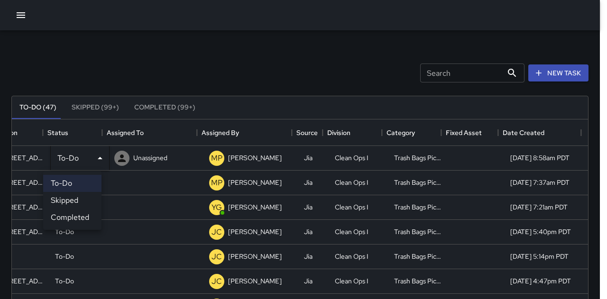
click at [67, 219] on li "Completed" at bounding box center [72, 217] width 58 height 17
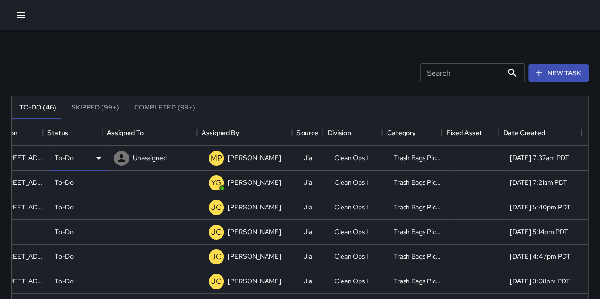
click at [62, 160] on p "To-Do" at bounding box center [64, 157] width 19 height 9
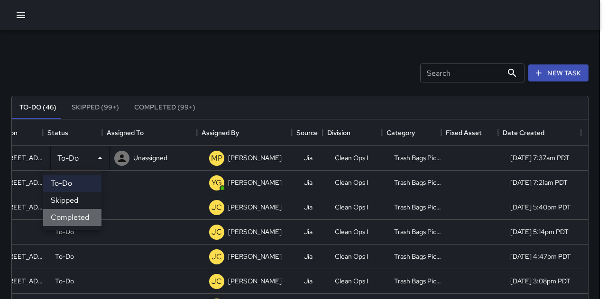
click at [73, 215] on li "Completed" at bounding box center [72, 217] width 58 height 17
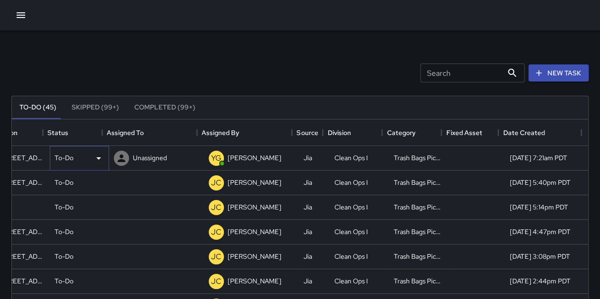
click at [66, 163] on div "To-Do" at bounding box center [80, 158] width 50 height 11
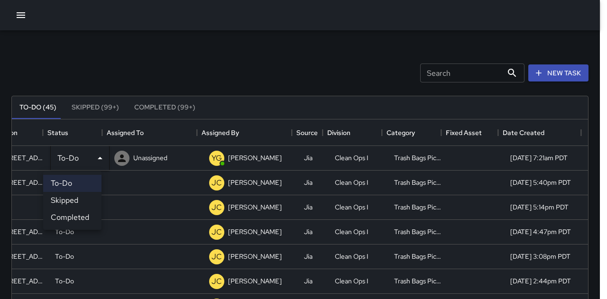
click at [67, 218] on li "Completed" at bounding box center [72, 217] width 58 height 17
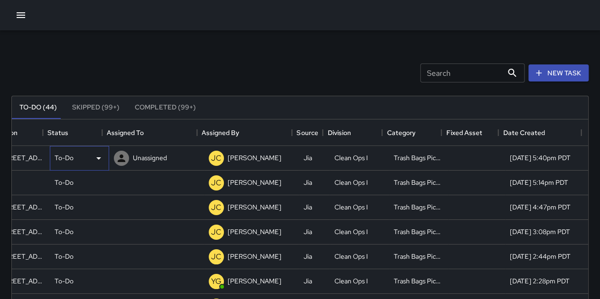
click at [64, 160] on p "To-Do" at bounding box center [64, 157] width 19 height 9
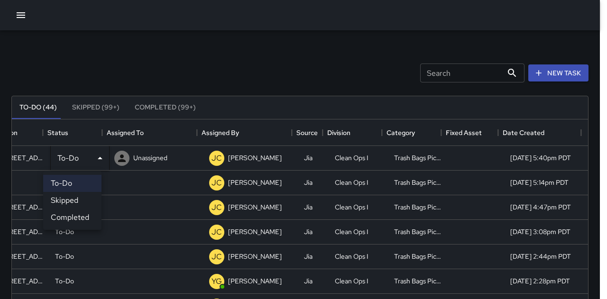
click at [73, 215] on li "Completed" at bounding box center [72, 217] width 58 height 17
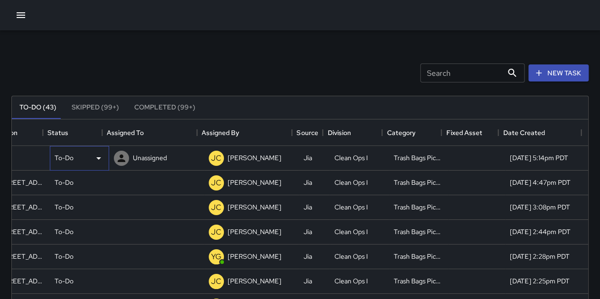
click at [71, 160] on div "To-Do" at bounding box center [80, 158] width 50 height 11
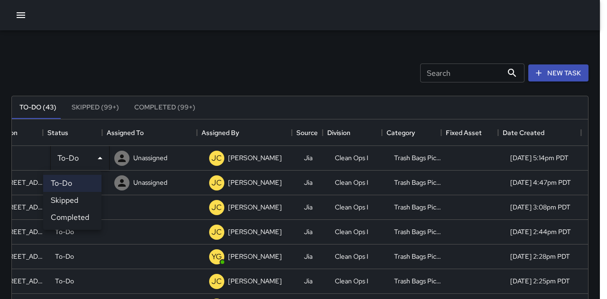
drag, startPoint x: 72, startPoint y: 211, endPoint x: 68, endPoint y: 160, distance: 51.4
click at [72, 211] on li "Completed" at bounding box center [72, 217] width 58 height 17
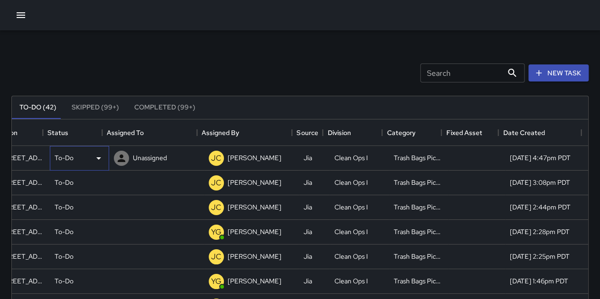
click at [68, 150] on div "To-Do" at bounding box center [79, 158] width 59 height 25
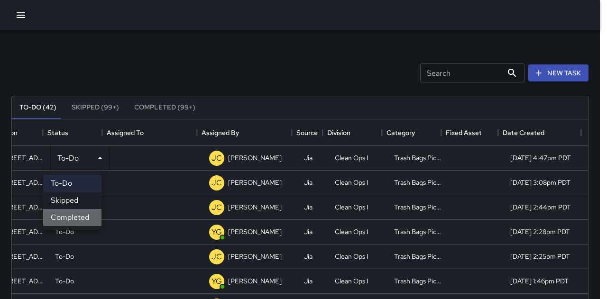
click at [81, 217] on li "Completed" at bounding box center [72, 217] width 58 height 17
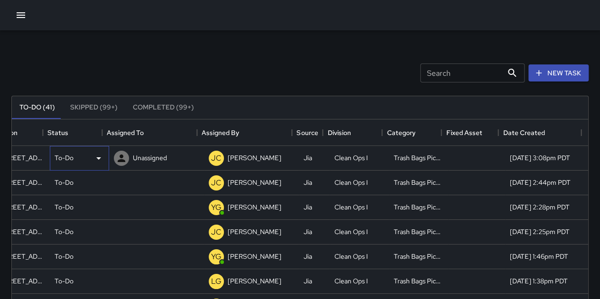
click at [68, 158] on div "To-Do" at bounding box center [80, 158] width 50 height 11
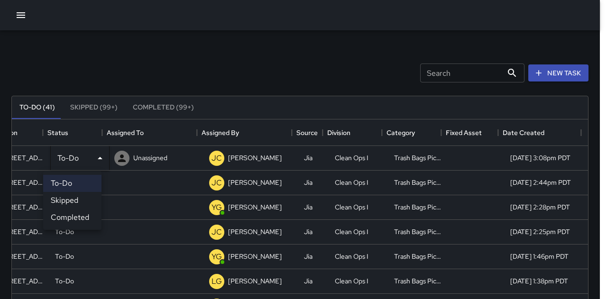
click at [77, 214] on li "Completed" at bounding box center [72, 217] width 58 height 17
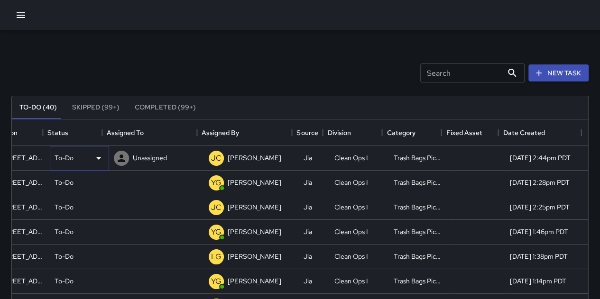
click at [66, 160] on div "To-Do" at bounding box center [80, 158] width 50 height 11
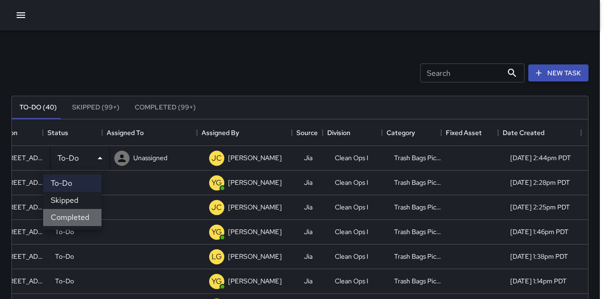
click at [69, 219] on li "Completed" at bounding box center [72, 217] width 58 height 17
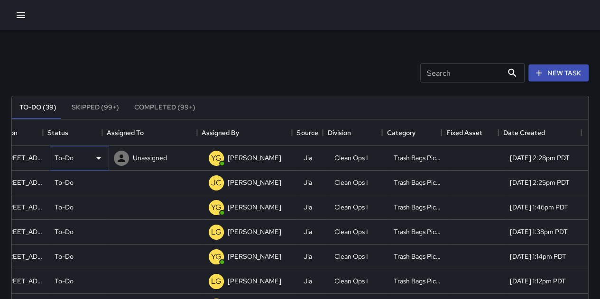
click at [64, 156] on p "To-Do" at bounding box center [64, 157] width 19 height 9
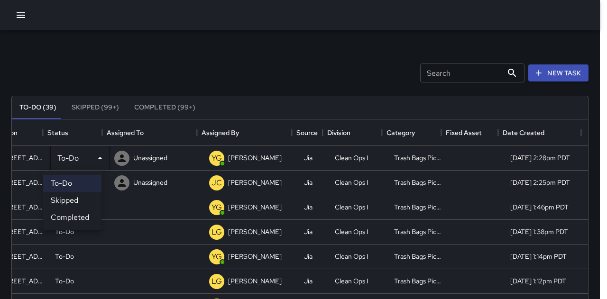
drag, startPoint x: 78, startPoint y: 211, endPoint x: 73, endPoint y: 176, distance: 35.6
click at [78, 210] on li "Completed" at bounding box center [72, 217] width 58 height 17
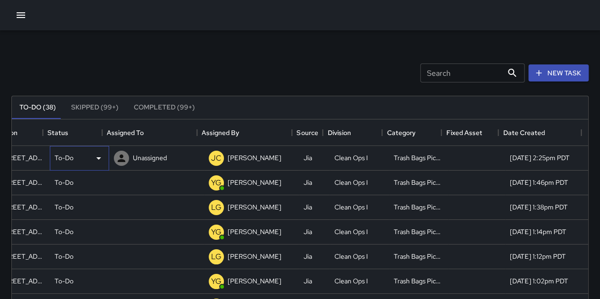
click at [70, 156] on div "To-Do" at bounding box center [80, 158] width 50 height 11
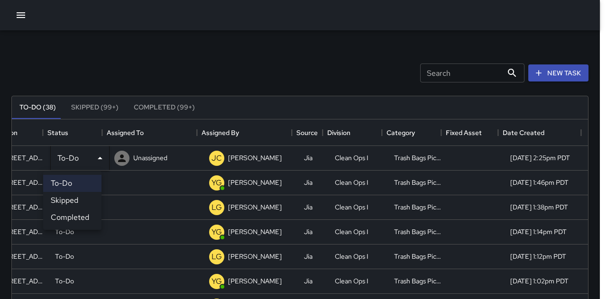
drag, startPoint x: 76, startPoint y: 215, endPoint x: 72, endPoint y: 185, distance: 30.2
click at [76, 214] on li "Completed" at bounding box center [72, 217] width 58 height 17
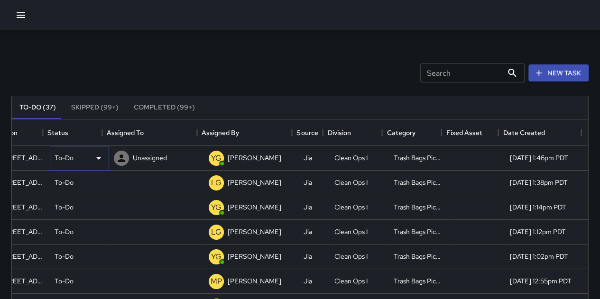
click at [66, 154] on div "To-Do" at bounding box center [80, 158] width 50 height 11
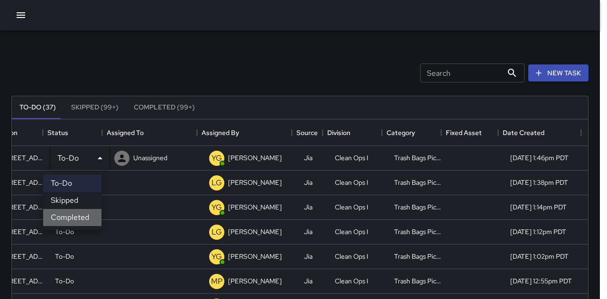
click at [78, 214] on li "Completed" at bounding box center [72, 217] width 58 height 17
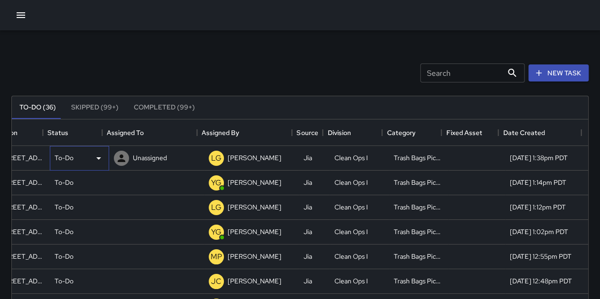
click at [64, 147] on div "To-Do" at bounding box center [79, 158] width 59 height 25
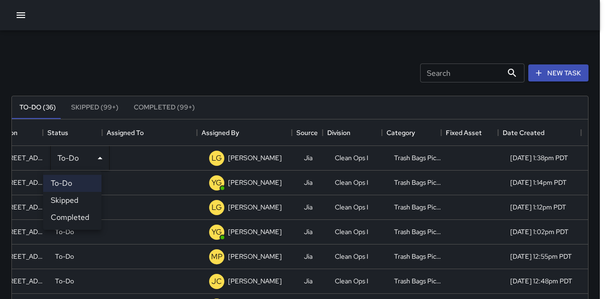
click at [81, 219] on li "Completed" at bounding box center [72, 217] width 58 height 17
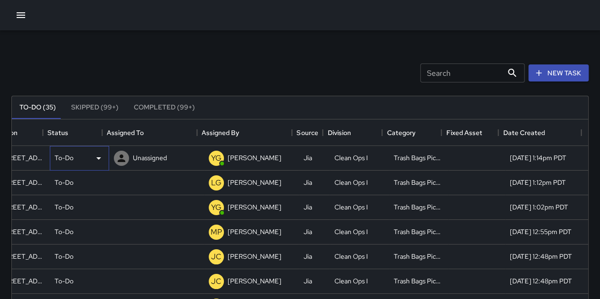
click at [65, 160] on div "To-Do" at bounding box center [80, 158] width 50 height 11
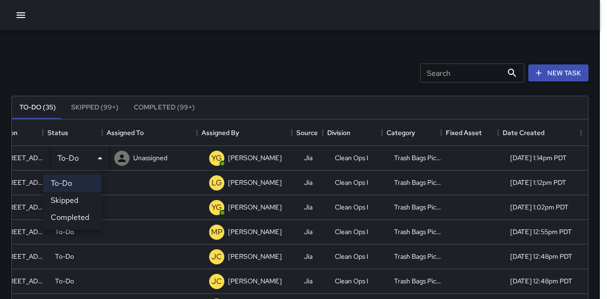
click at [78, 217] on li "Completed" at bounding box center [72, 217] width 58 height 17
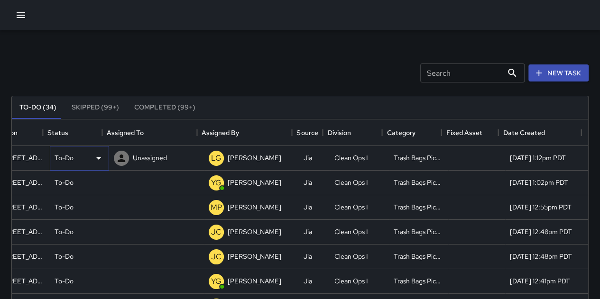
click at [55, 160] on p "To-Do" at bounding box center [64, 157] width 19 height 9
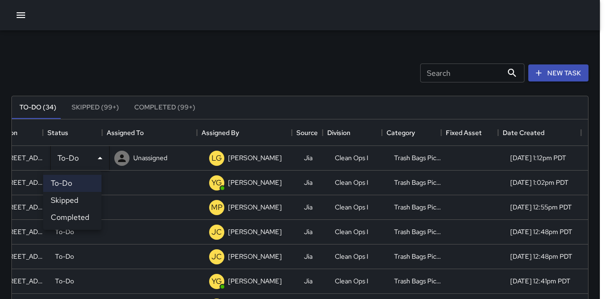
click at [72, 221] on li "Completed" at bounding box center [72, 217] width 58 height 17
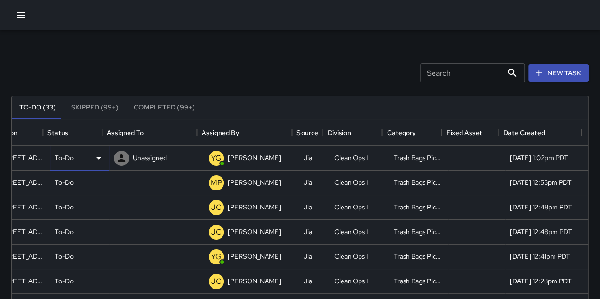
click at [59, 166] on div "To-Do" at bounding box center [79, 158] width 59 height 25
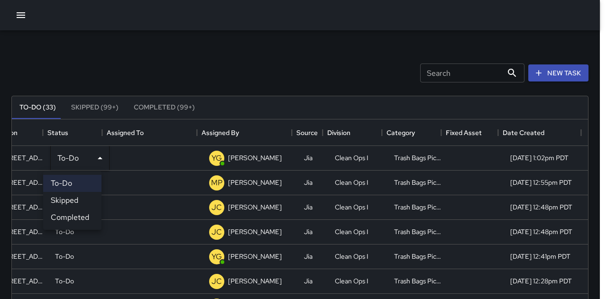
click at [69, 217] on li "Completed" at bounding box center [72, 217] width 58 height 17
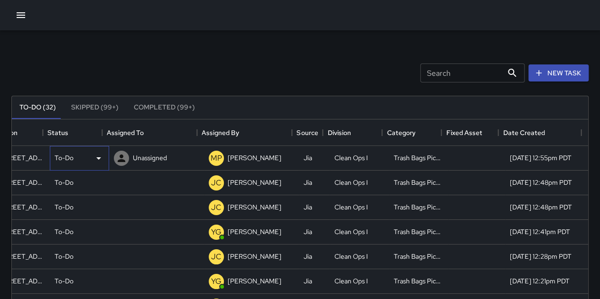
click at [64, 162] on p "To-Do" at bounding box center [64, 157] width 19 height 9
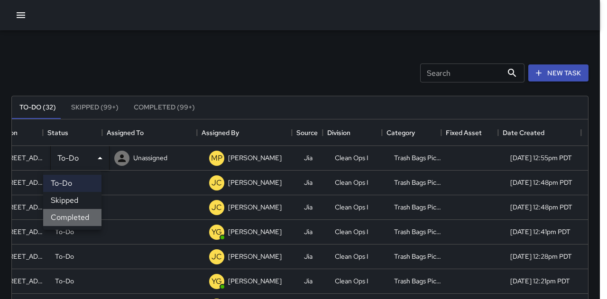
click at [70, 214] on li "Completed" at bounding box center [72, 217] width 58 height 17
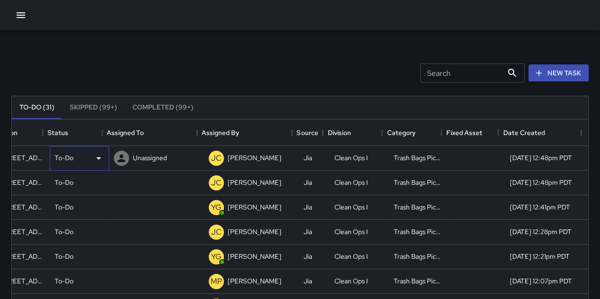
click at [60, 159] on p "To-Do" at bounding box center [64, 157] width 19 height 9
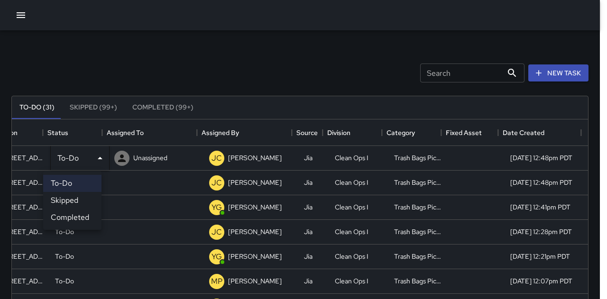
click at [70, 213] on li "Completed" at bounding box center [72, 217] width 58 height 17
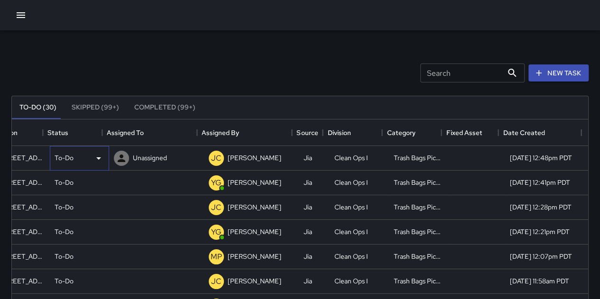
click at [60, 159] on p "To-Do" at bounding box center [64, 157] width 19 height 9
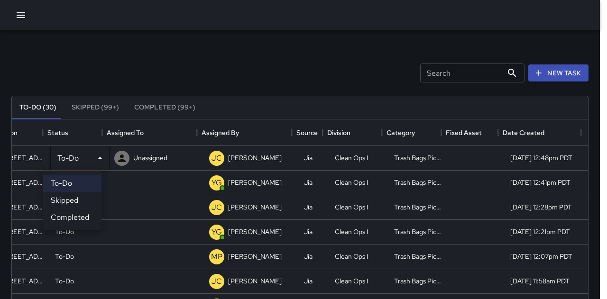
click at [65, 214] on li "Completed" at bounding box center [72, 217] width 58 height 17
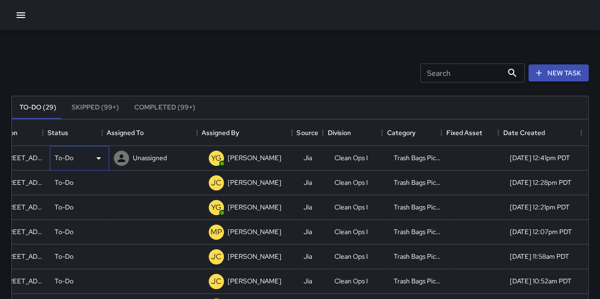
click at [55, 159] on p "To-Do" at bounding box center [64, 157] width 19 height 9
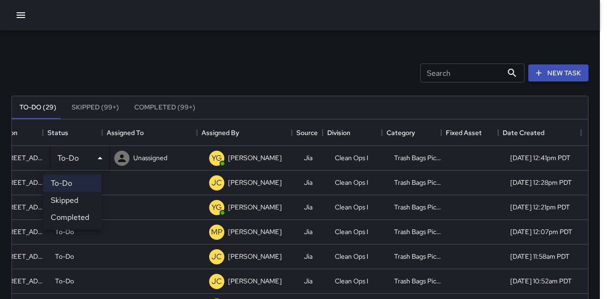
click at [63, 222] on li "Completed" at bounding box center [72, 217] width 58 height 17
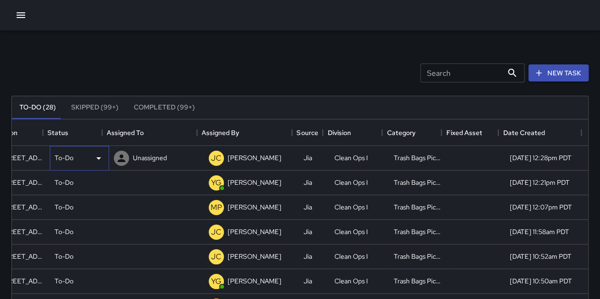
click at [57, 149] on div "To-Do" at bounding box center [79, 158] width 59 height 25
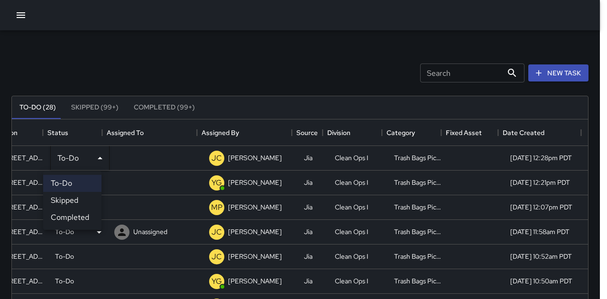
click at [69, 220] on li "Completed" at bounding box center [72, 217] width 58 height 17
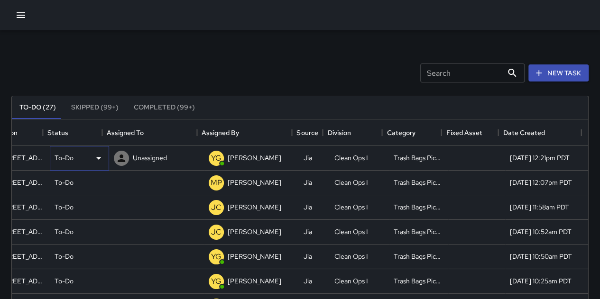
click at [61, 166] on div "To-Do" at bounding box center [79, 158] width 59 height 25
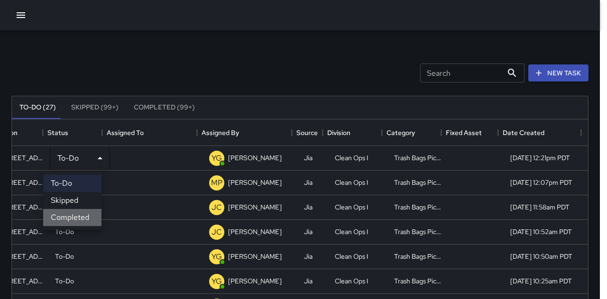
click at [67, 215] on li "Completed" at bounding box center [72, 217] width 58 height 17
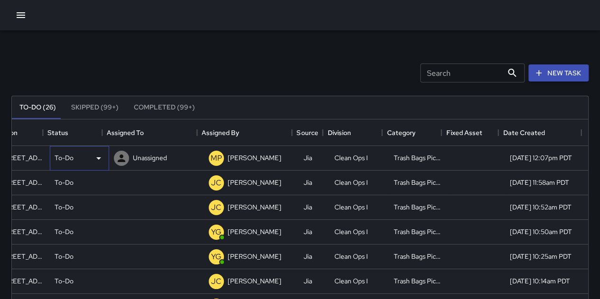
click at [61, 156] on p "To-Do" at bounding box center [64, 157] width 19 height 9
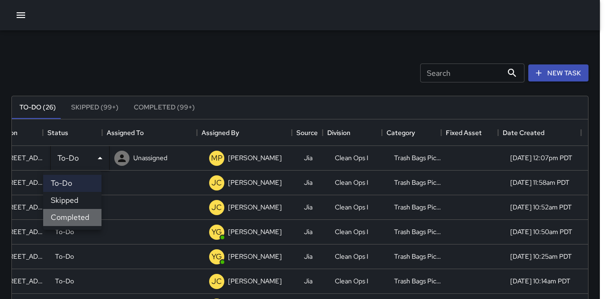
click at [69, 214] on li "Completed" at bounding box center [72, 217] width 58 height 17
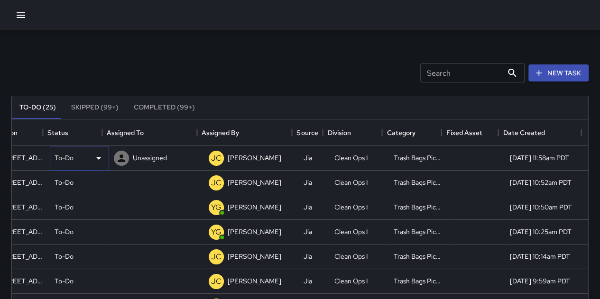
click at [61, 158] on p "To-Do" at bounding box center [64, 157] width 19 height 9
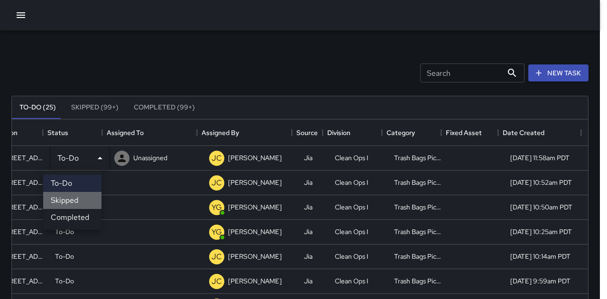
click at [72, 209] on li "Skipped" at bounding box center [72, 200] width 58 height 17
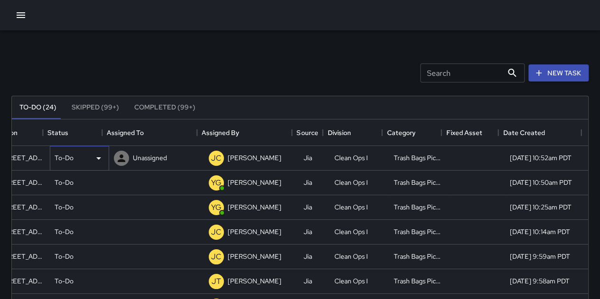
click at [65, 157] on div "To-Do" at bounding box center [80, 158] width 50 height 11
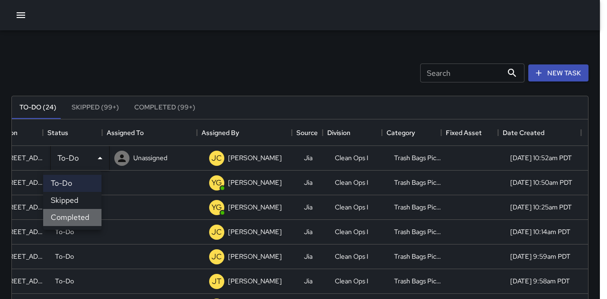
click at [77, 221] on li "Completed" at bounding box center [72, 217] width 58 height 17
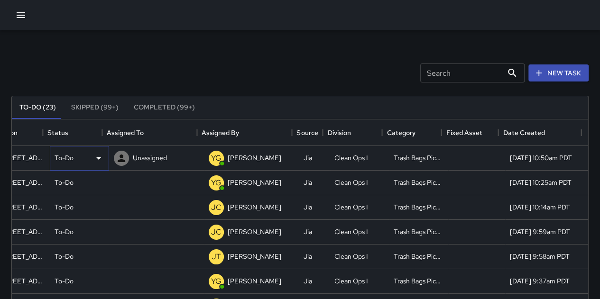
click at [72, 156] on div "To-Do" at bounding box center [80, 158] width 50 height 11
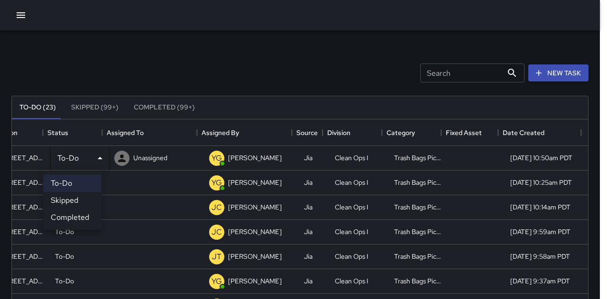
drag, startPoint x: 79, startPoint y: 213, endPoint x: 77, endPoint y: 192, distance: 21.4
click at [79, 212] on li "Completed" at bounding box center [72, 217] width 58 height 17
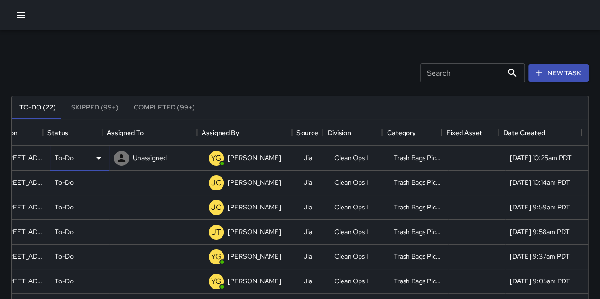
click at [75, 157] on div "To-Do" at bounding box center [80, 158] width 50 height 11
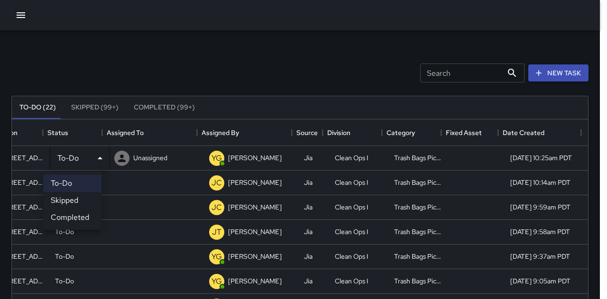
click at [82, 216] on li "Completed" at bounding box center [72, 217] width 58 height 17
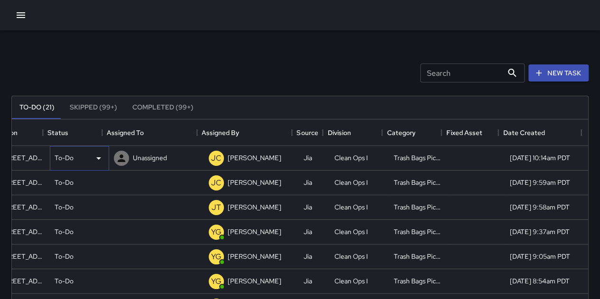
click at [69, 156] on div "To-Do" at bounding box center [80, 158] width 50 height 11
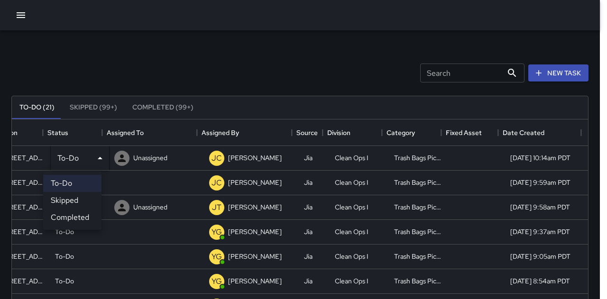
drag, startPoint x: 77, startPoint y: 216, endPoint x: 73, endPoint y: 174, distance: 42.4
click at [77, 216] on li "Completed" at bounding box center [72, 217] width 58 height 17
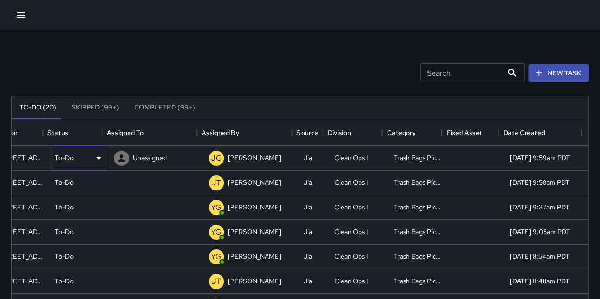
click at [68, 158] on div "To-Do" at bounding box center [80, 158] width 50 height 11
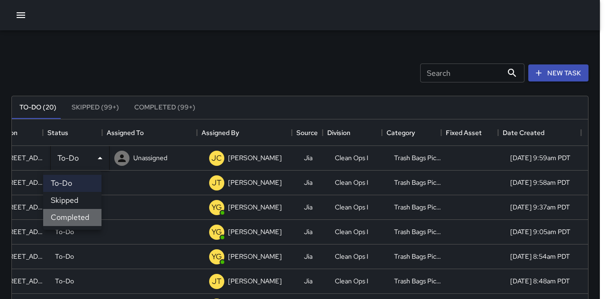
click at [76, 221] on li "Completed" at bounding box center [72, 217] width 58 height 17
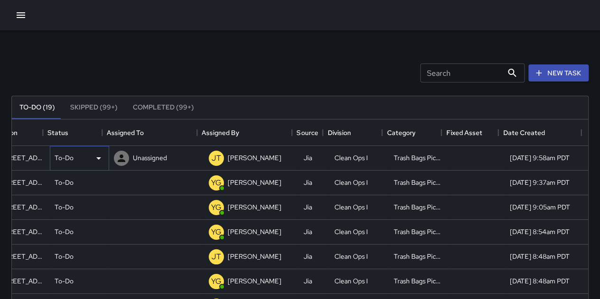
click at [72, 156] on div "To-Do" at bounding box center [80, 158] width 50 height 11
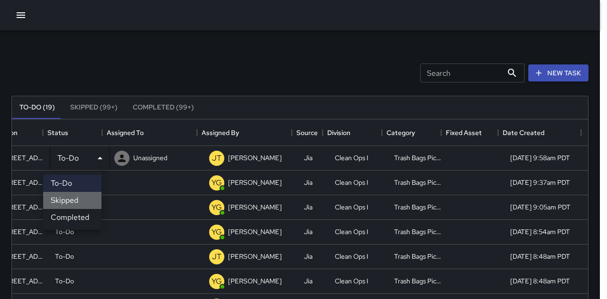
click at [83, 209] on li "Skipped" at bounding box center [72, 200] width 58 height 17
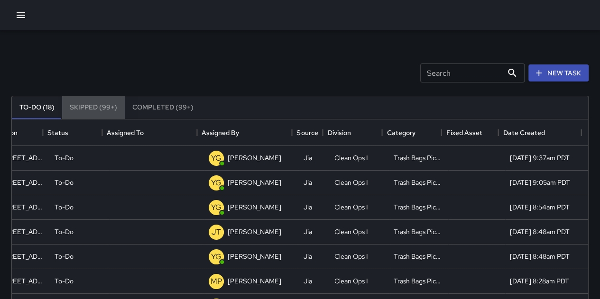
click at [96, 112] on button "Skipped (99+)" at bounding box center [93, 107] width 63 height 23
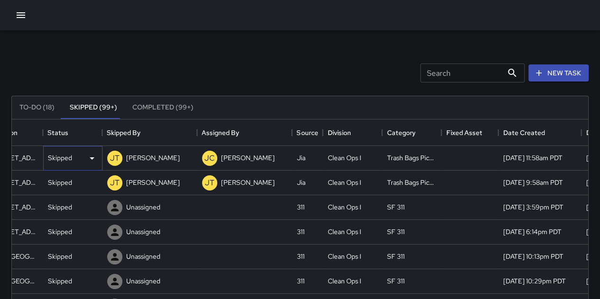
click at [67, 156] on p "Skipped" at bounding box center [60, 157] width 24 height 9
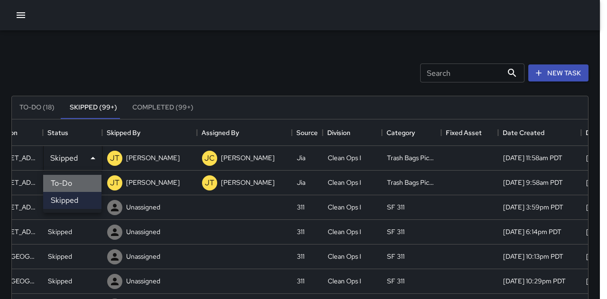
click at [74, 183] on li "To-Do" at bounding box center [72, 183] width 58 height 17
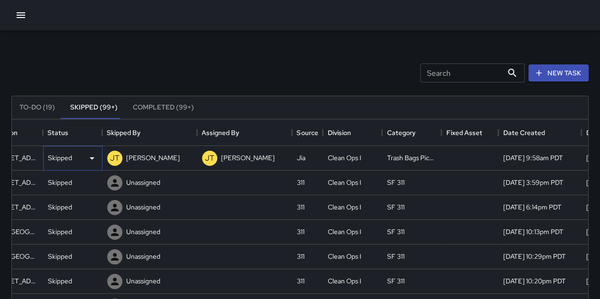
click at [70, 151] on div "Skipped" at bounding box center [72, 158] width 59 height 25
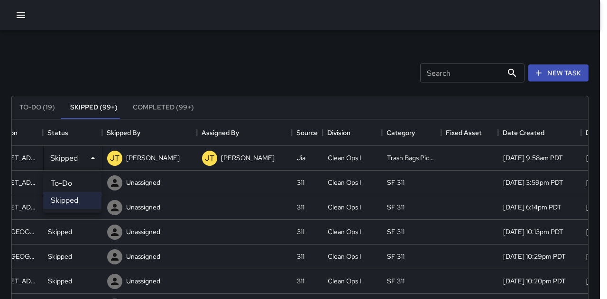
click at [77, 183] on li "To-Do" at bounding box center [72, 183] width 58 height 17
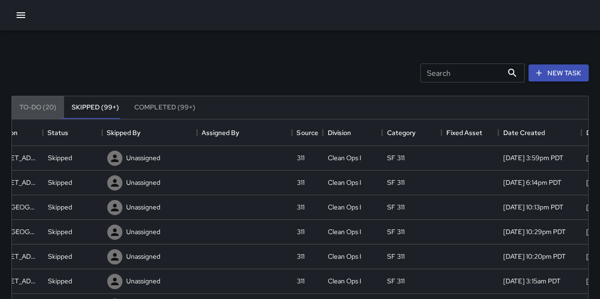
click at [48, 112] on button "To-Do (20)" at bounding box center [38, 107] width 52 height 23
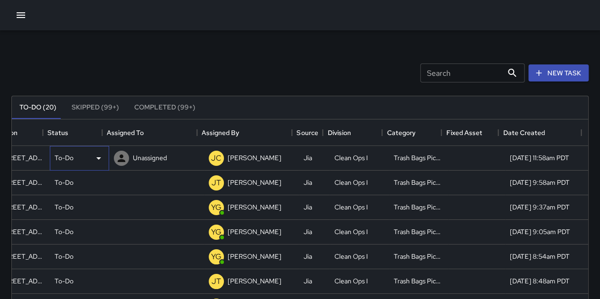
click at [70, 159] on div "To-Do" at bounding box center [80, 158] width 50 height 11
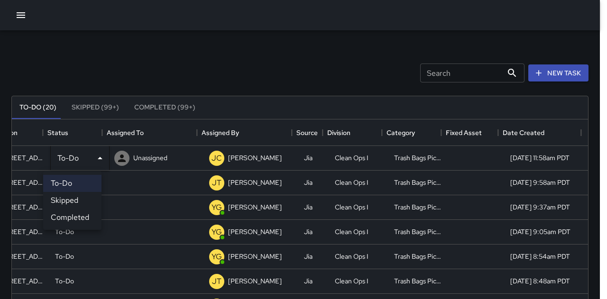
click at [79, 213] on li "Completed" at bounding box center [72, 217] width 58 height 17
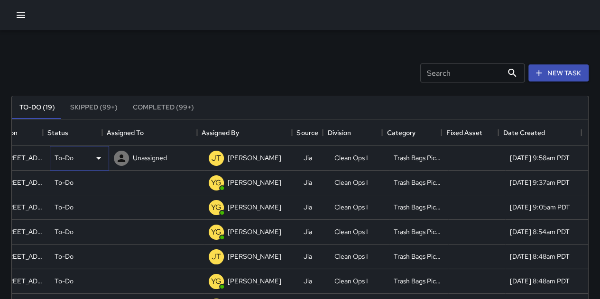
click at [58, 156] on p "To-Do" at bounding box center [64, 157] width 19 height 9
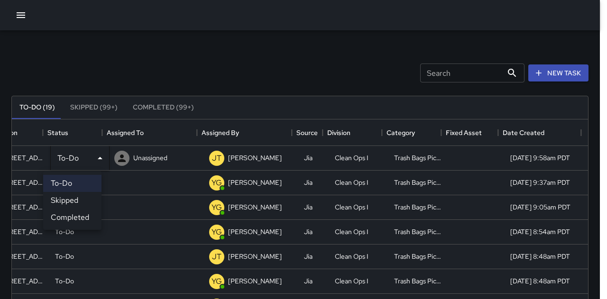
click at [75, 219] on li "Completed" at bounding box center [72, 217] width 58 height 17
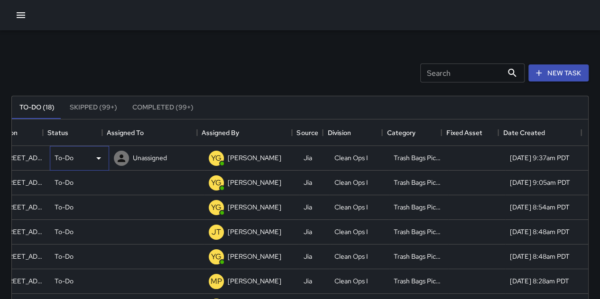
click at [64, 155] on p "To-Do" at bounding box center [64, 157] width 19 height 9
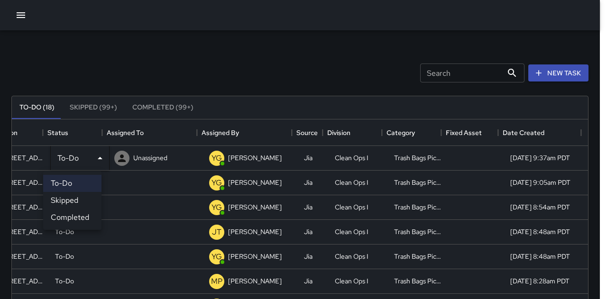
click at [84, 216] on li "Completed" at bounding box center [72, 217] width 58 height 17
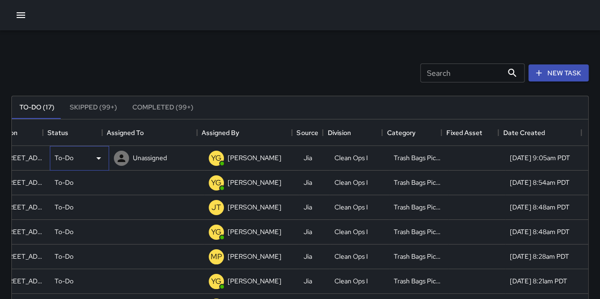
click at [69, 163] on div "To-Do" at bounding box center [80, 158] width 50 height 11
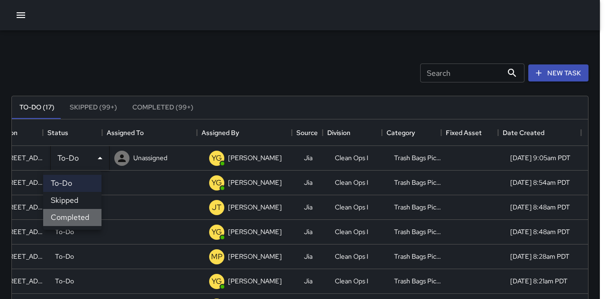
click at [81, 214] on li "Completed" at bounding box center [72, 217] width 58 height 17
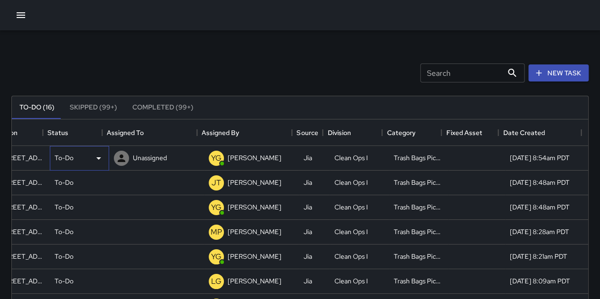
click at [68, 161] on div "To-Do" at bounding box center [80, 158] width 50 height 11
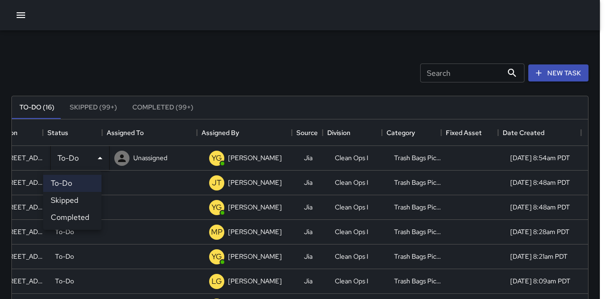
click at [80, 215] on li "Completed" at bounding box center [72, 217] width 58 height 17
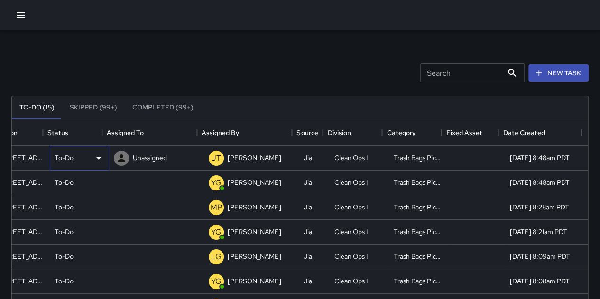
click at [69, 156] on div "To-Do" at bounding box center [80, 158] width 50 height 11
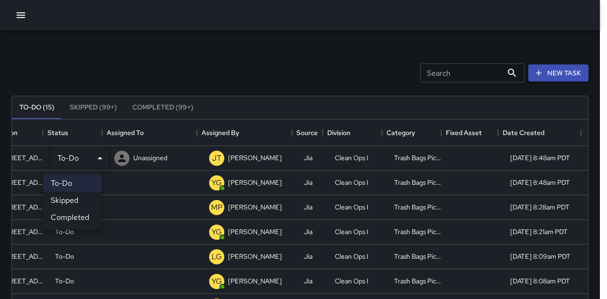
click at [82, 216] on li "Completed" at bounding box center [72, 217] width 58 height 17
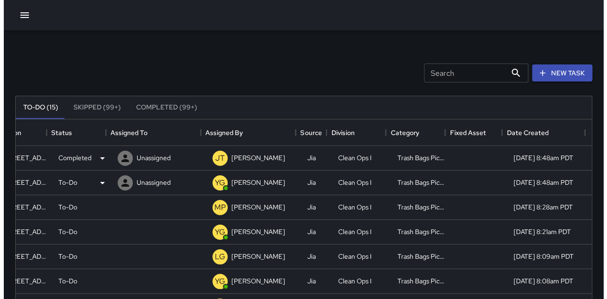
scroll to position [0, 76]
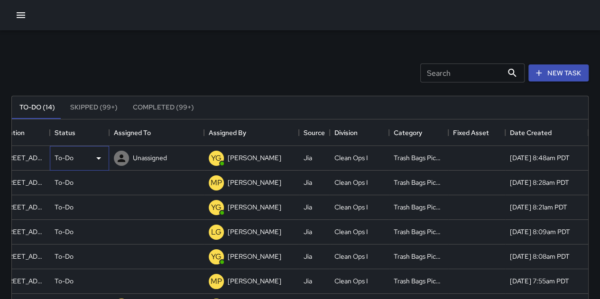
click at [69, 157] on p "To-Do" at bounding box center [64, 157] width 19 height 9
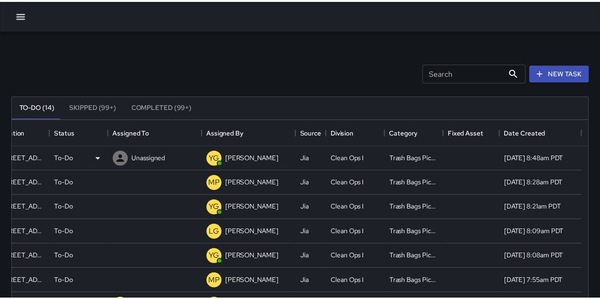
scroll to position [0, 75]
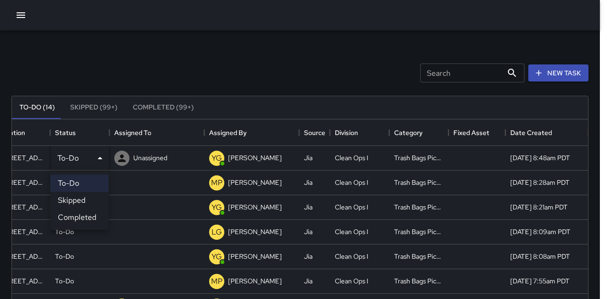
click at [74, 217] on li "Completed" at bounding box center [79, 217] width 58 height 17
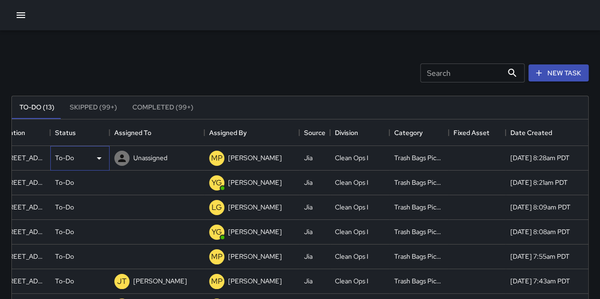
click at [71, 158] on p "To-Do" at bounding box center [64, 157] width 19 height 9
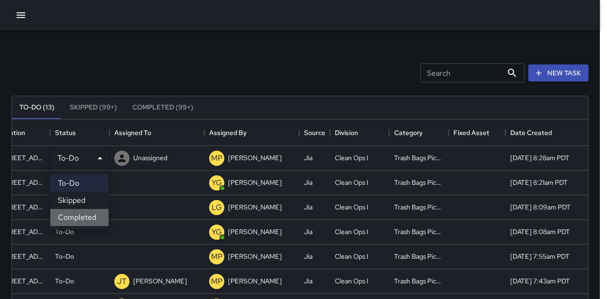
click at [80, 217] on li "Completed" at bounding box center [79, 217] width 58 height 17
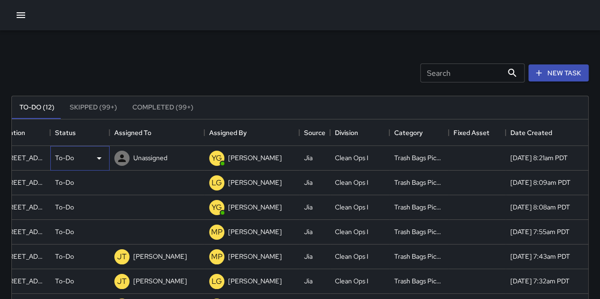
click at [71, 153] on div "To-Do" at bounding box center [80, 158] width 50 height 11
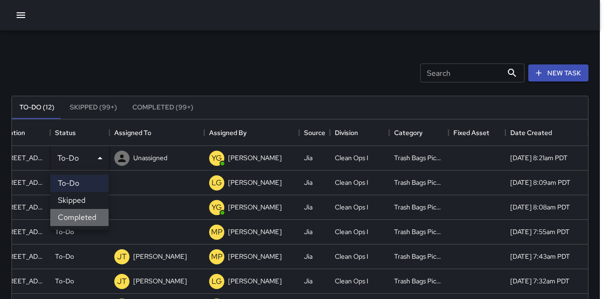
click at [82, 216] on li "Completed" at bounding box center [79, 217] width 58 height 17
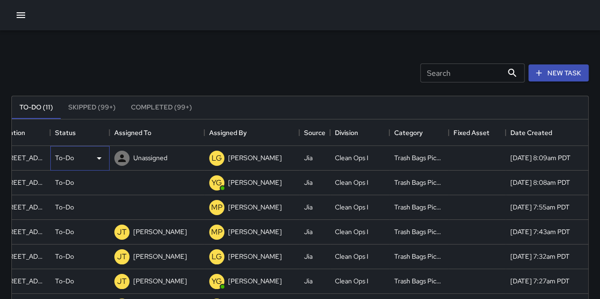
click at [79, 164] on div "To-Do" at bounding box center [79, 158] width 59 height 25
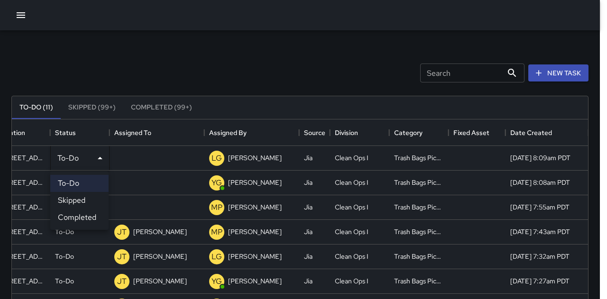
click at [90, 211] on li "Completed" at bounding box center [79, 217] width 58 height 17
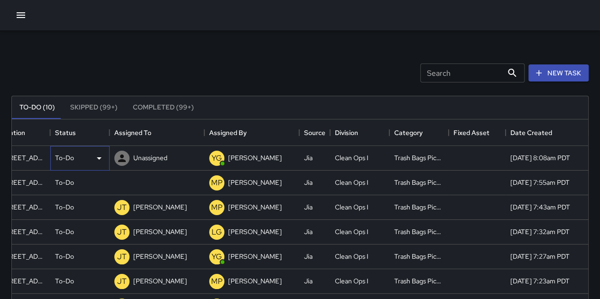
click at [77, 159] on div "To-Do" at bounding box center [80, 158] width 50 height 11
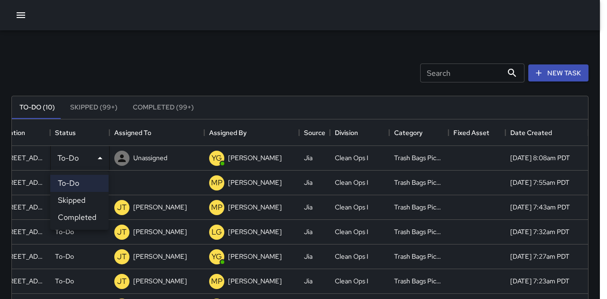
click at [83, 216] on li "Completed" at bounding box center [79, 217] width 58 height 17
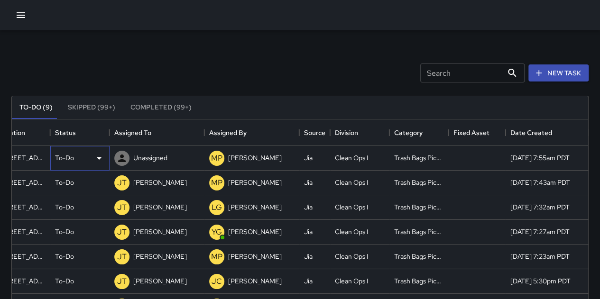
click at [79, 164] on div "To-Do" at bounding box center [79, 158] width 59 height 25
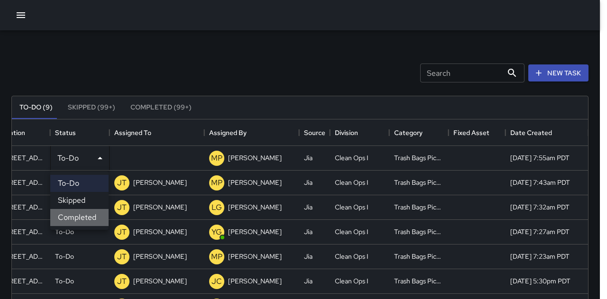
click at [90, 209] on li "Completed" at bounding box center [79, 217] width 58 height 17
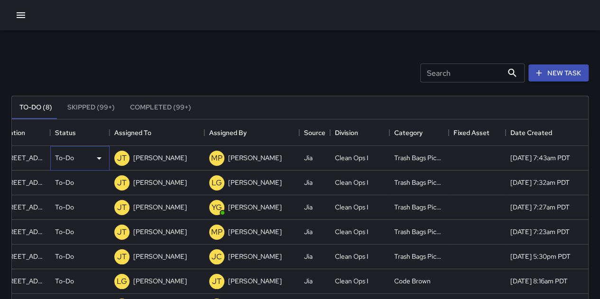
click at [66, 156] on p "To-Do" at bounding box center [64, 157] width 19 height 9
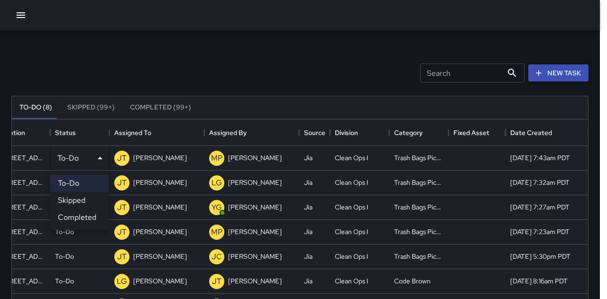
click at [83, 219] on li "Completed" at bounding box center [79, 217] width 58 height 17
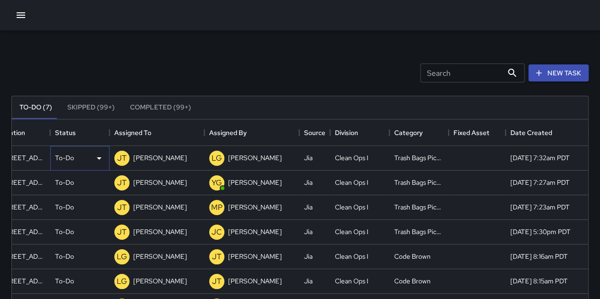
click at [64, 158] on p "To-Do" at bounding box center [64, 157] width 19 height 9
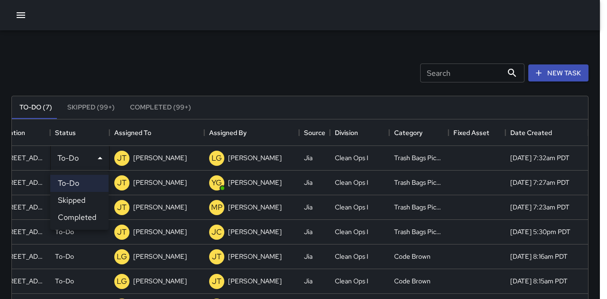
click at [79, 224] on li "Completed" at bounding box center [79, 217] width 58 height 17
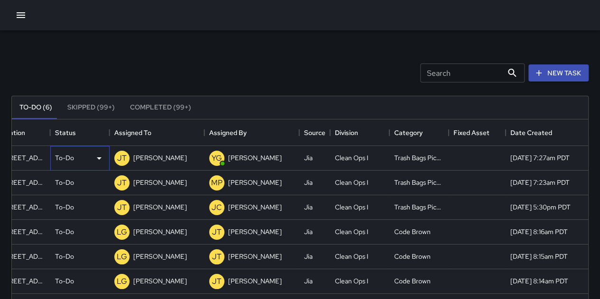
click at [71, 158] on p "To-Do" at bounding box center [64, 157] width 19 height 9
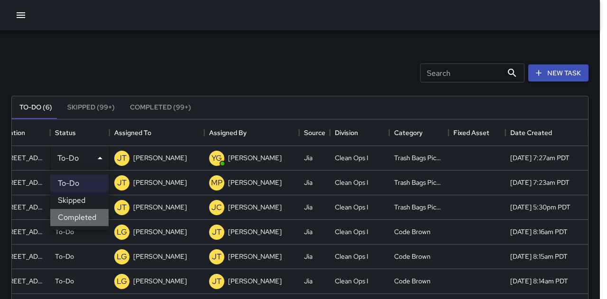
click at [83, 216] on li "Completed" at bounding box center [79, 217] width 58 height 17
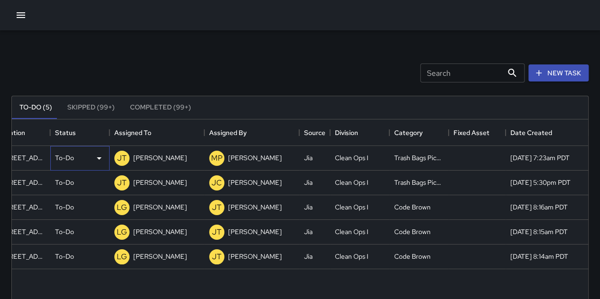
click at [78, 156] on div "To-Do" at bounding box center [80, 158] width 50 height 11
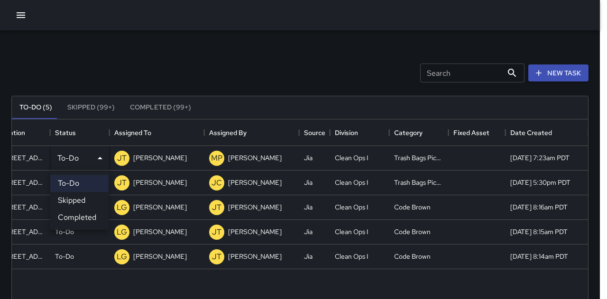
drag, startPoint x: 89, startPoint y: 220, endPoint x: 86, endPoint y: 209, distance: 11.7
click at [89, 219] on li "Completed" at bounding box center [79, 217] width 58 height 17
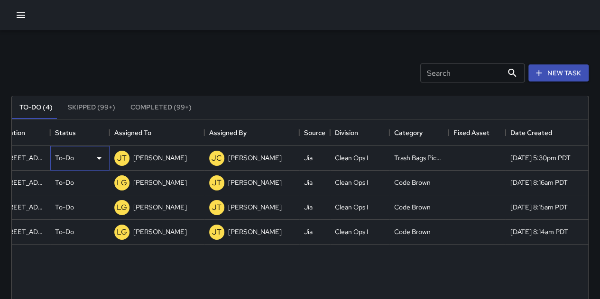
click at [77, 157] on div "To-Do" at bounding box center [80, 158] width 50 height 11
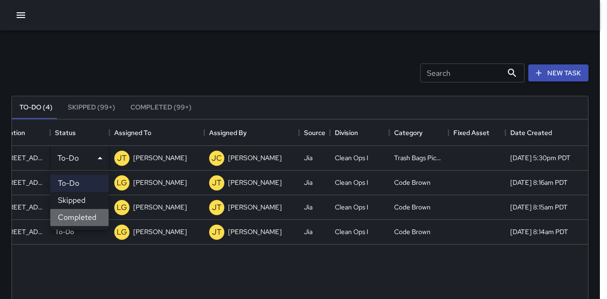
click at [83, 212] on li "Completed" at bounding box center [79, 217] width 58 height 17
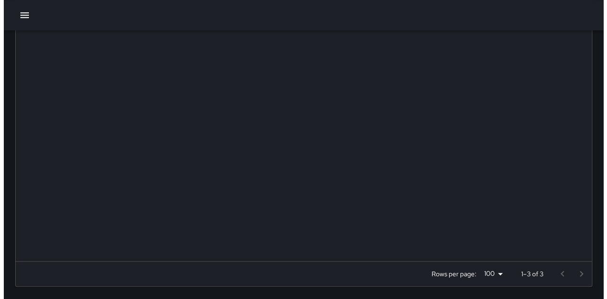
scroll to position [0, 0]
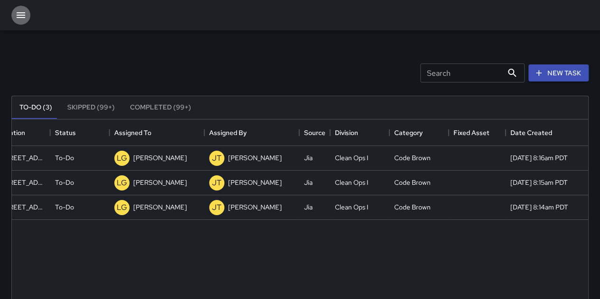
click at [25, 12] on icon "button" at bounding box center [20, 14] width 11 height 11
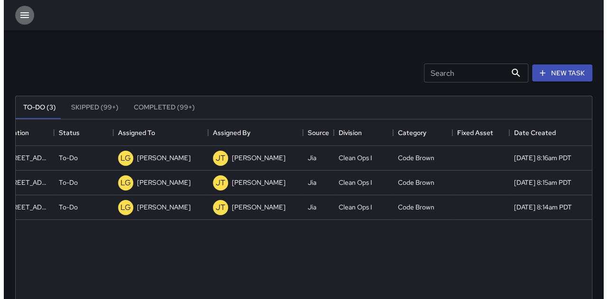
scroll to position [8, 8]
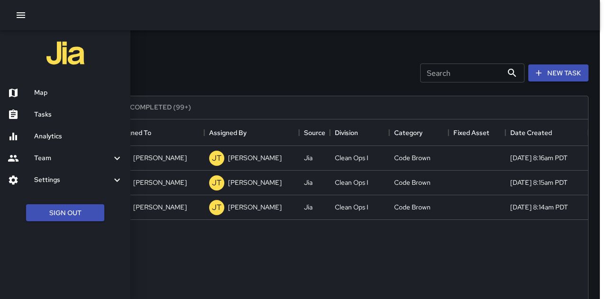
click at [93, 179] on h6 "Settings" at bounding box center [72, 180] width 77 height 10
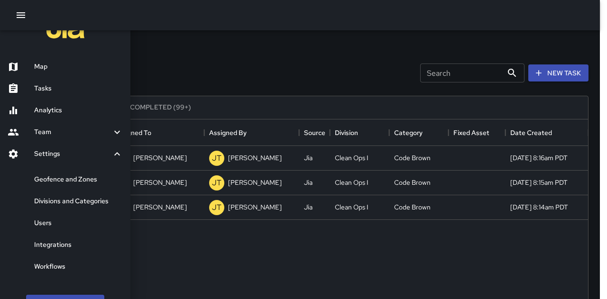
scroll to position [47, 0]
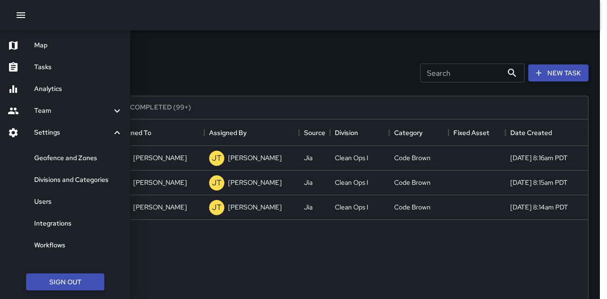
click at [63, 241] on h6 "Workflows" at bounding box center [78, 245] width 89 height 10
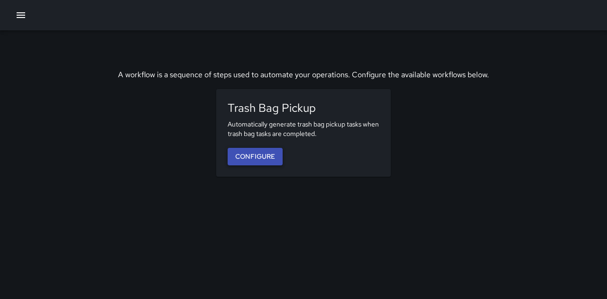
click at [264, 157] on link "Configure" at bounding box center [255, 157] width 55 height 18
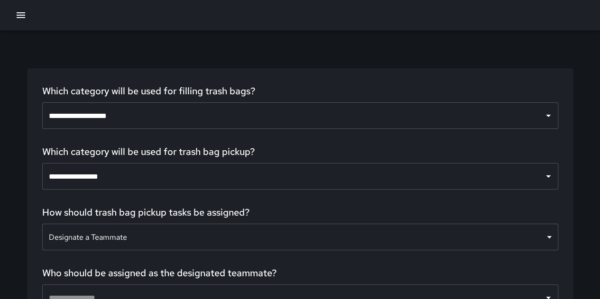
scroll to position [59, 0]
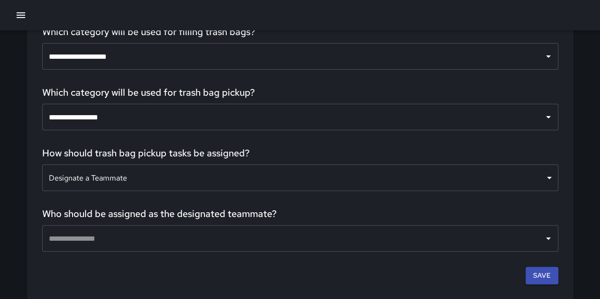
click at [101, 242] on input "text" at bounding box center [292, 239] width 493 height 18
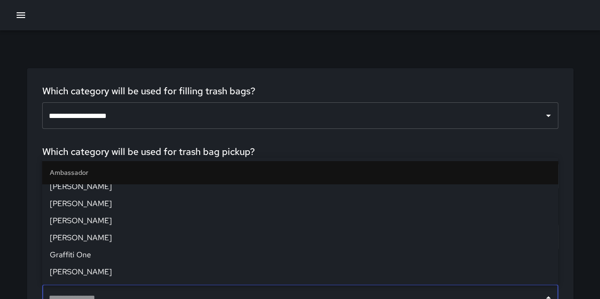
scroll to position [190, 0]
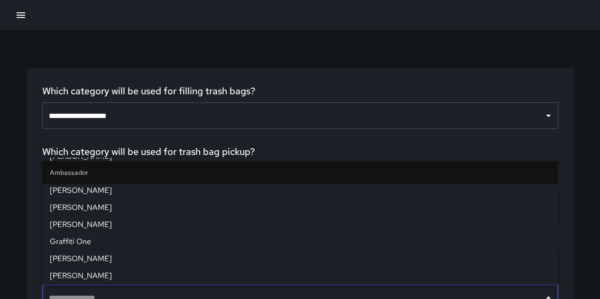
click at [148, 293] on input "text" at bounding box center [292, 298] width 493 height 18
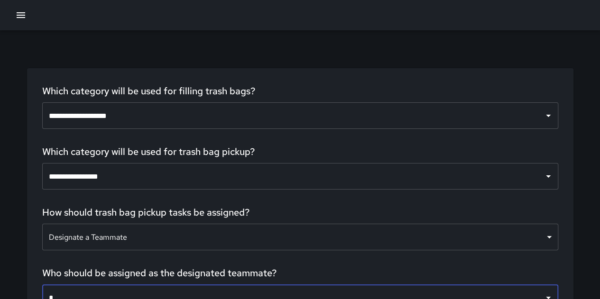
scroll to position [3, 0]
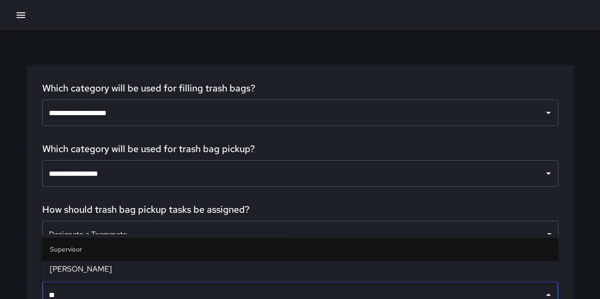
click at [93, 268] on span "[PERSON_NAME]" at bounding box center [300, 269] width 501 height 11
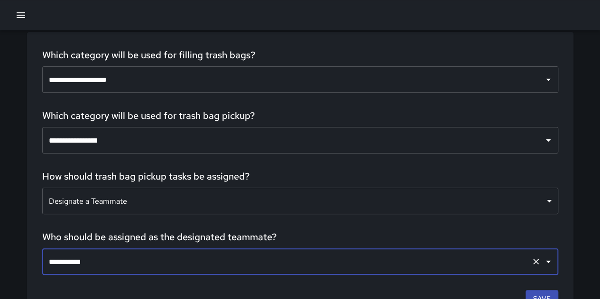
scroll to position [59, 0]
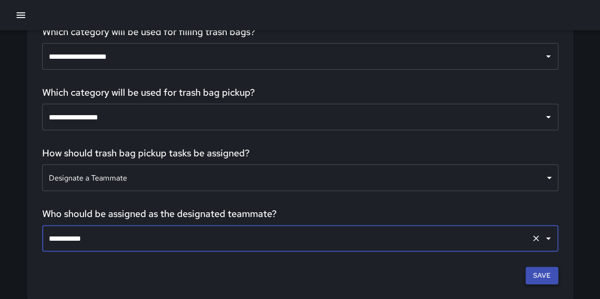
type input "**********"
click at [546, 275] on button "Save" at bounding box center [541, 276] width 33 height 18
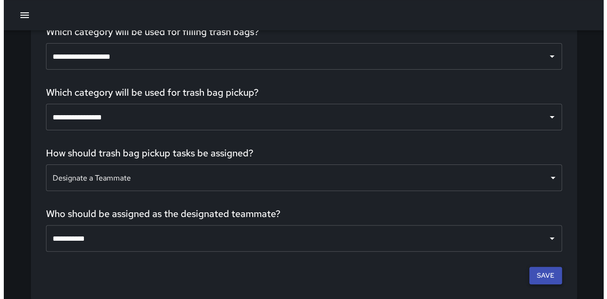
scroll to position [0, 0]
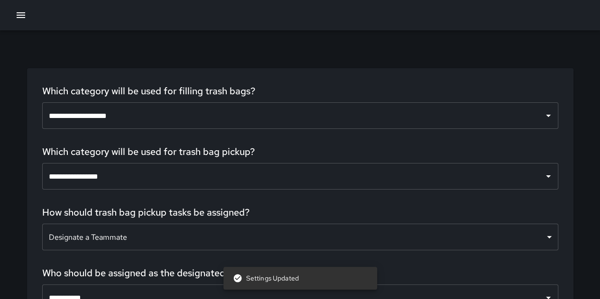
click at [21, 16] on icon "button" at bounding box center [20, 14] width 11 height 11
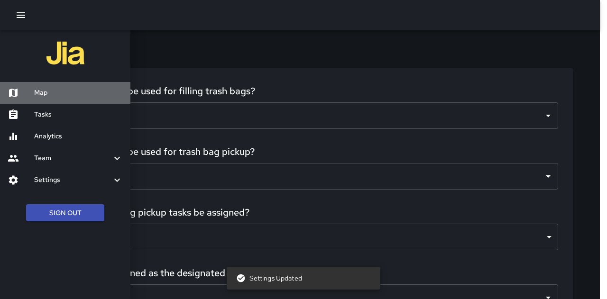
click at [60, 95] on h6 "Map" at bounding box center [78, 93] width 89 height 10
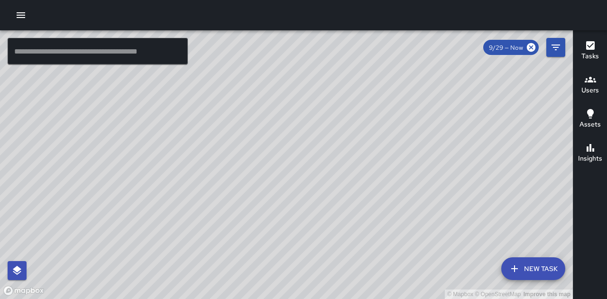
drag, startPoint x: 460, startPoint y: 239, endPoint x: 438, endPoint y: 196, distance: 47.9
click at [438, 196] on div "© Mapbox © OpenStreetMap Improve this map" at bounding box center [286, 164] width 573 height 269
drag, startPoint x: 432, startPoint y: 212, endPoint x: 412, endPoint y: 239, distance: 33.8
drag, startPoint x: 412, startPoint y: 239, endPoint x: 295, endPoint y: 204, distance: 121.1
click at [295, 204] on div "© Mapbox © OpenStreetMap Improve this map" at bounding box center [286, 164] width 573 height 269
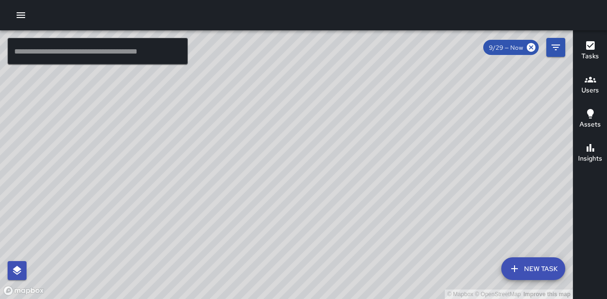
drag, startPoint x: 294, startPoint y: 242, endPoint x: 278, endPoint y: 238, distance: 16.7
click at [278, 238] on div "© Mapbox © OpenStreetMap Improve this map" at bounding box center [286, 164] width 573 height 269
drag, startPoint x: 379, startPoint y: 149, endPoint x: 358, endPoint y: 98, distance: 55.5
click at [358, 98] on div "© Mapbox © OpenStreetMap Improve this map" at bounding box center [286, 164] width 573 height 269
drag, startPoint x: 473, startPoint y: 127, endPoint x: 342, endPoint y: -41, distance: 212.9
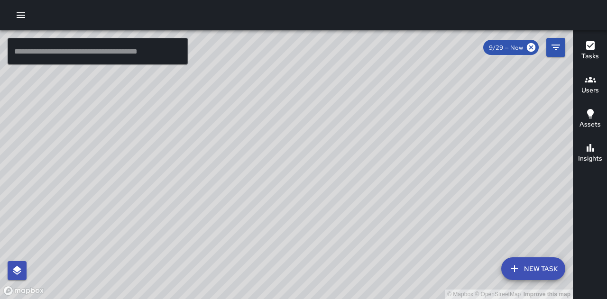
drag, startPoint x: 342, startPoint y: -41, endPoint x: 300, endPoint y: 31, distance: 83.5
click at [301, 31] on div "© Mapbox © OpenStreetMap Improve this map ​ New Task 9/29 — Now Map Layers Task…" at bounding box center [303, 149] width 607 height 299
